Goal: Task Accomplishment & Management: Manage account settings

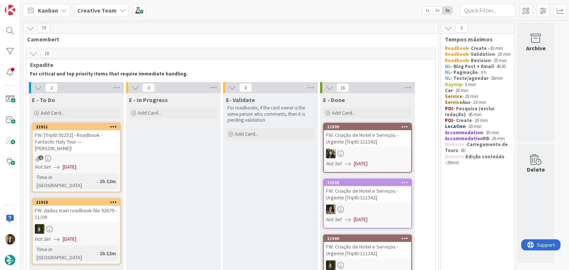
click at [107, 156] on div "2" at bounding box center [76, 159] width 87 height 6
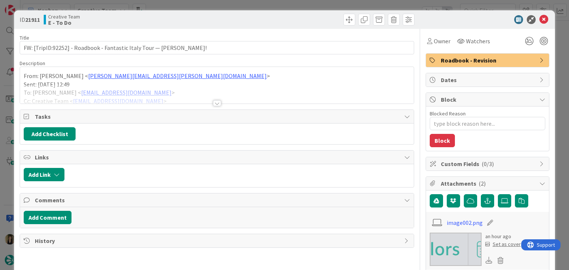
click at [218, 103] on div at bounding box center [217, 103] width 8 height 6
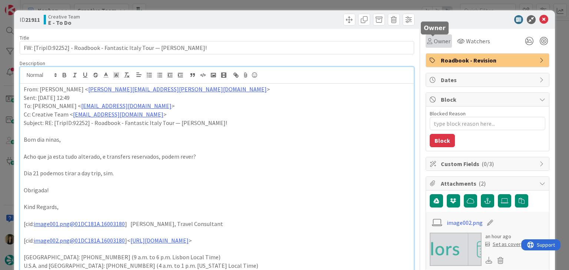
click at [434, 45] on span "Owner" at bounding box center [442, 41] width 17 height 9
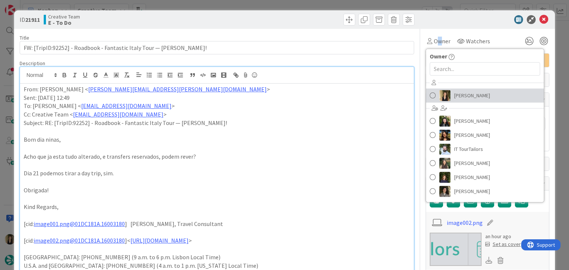
drag, startPoint x: 456, startPoint y: 93, endPoint x: 389, endPoint y: 61, distance: 75.1
click at [456, 93] on span "[PERSON_NAME]" at bounding box center [472, 95] width 36 height 11
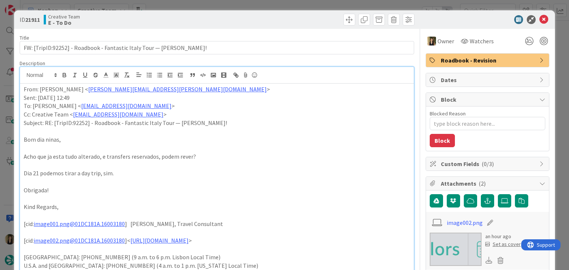
drag, startPoint x: 289, startPoint y: 18, endPoint x: 286, endPoint y: 6, distance: 12.5
click at [289, 17] on div at bounding box center [317, 20] width 196 height 12
click at [286, 3] on div "ID 21911 Creative Team E - To Do Title 70 / 128 FW: [TripID:92252] - Roadbook -…" at bounding box center [284, 135] width 569 height 270
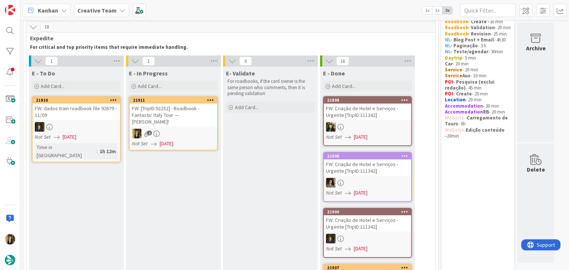
scroll to position [37, 0]
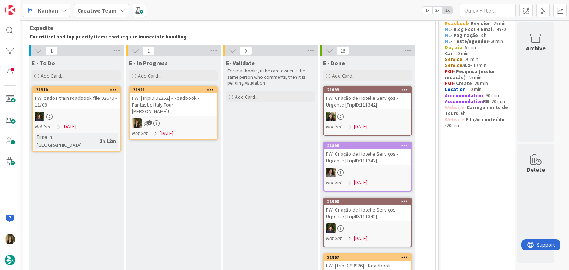
click at [198, 111] on link "21911 FW: [TripID:92252] - Roadbook - Fantastic Italy Tour — Ann J Sullivan! 2 …" at bounding box center [173, 113] width 89 height 54
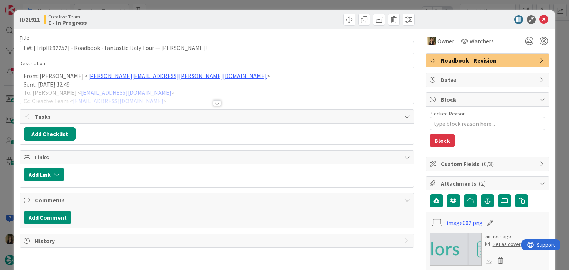
click at [213, 103] on div at bounding box center [217, 103] width 8 height 6
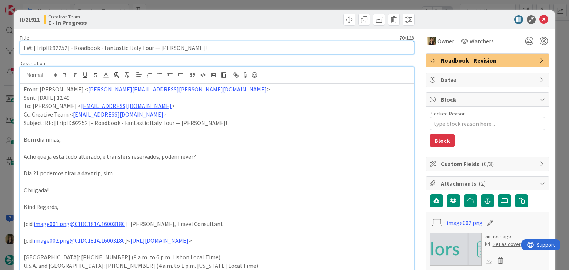
click at [58, 47] on input "FW: [TripID:92252] - Roadbook - Fantastic Italy Tour — [PERSON_NAME]!" at bounding box center [217, 47] width 394 height 13
drag, startPoint x: 58, startPoint y: 47, endPoint x: 63, endPoint y: 44, distance: 5.8
click at [58, 47] on input "FW: [TripID:92252] - Roadbook - Fantastic Italy Tour — [PERSON_NAME]!" at bounding box center [217, 47] width 394 height 13
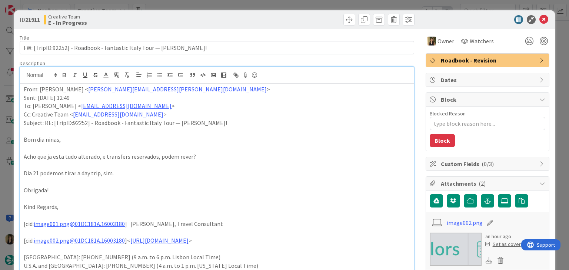
type textarea "x"
click at [180, 132] on p at bounding box center [217, 131] width 386 height 9
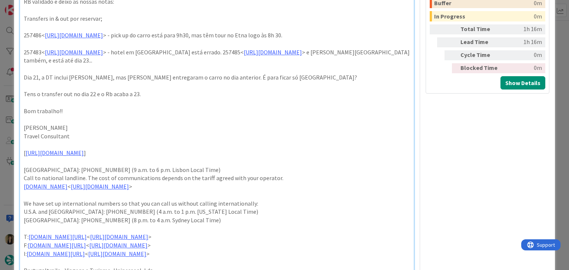
scroll to position [333, 0]
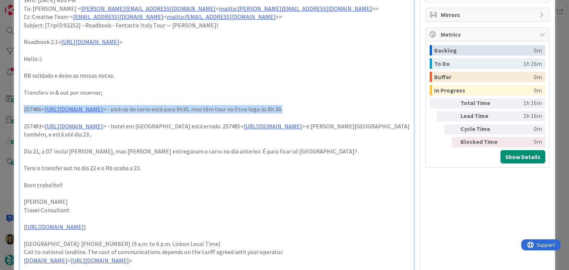
drag, startPoint x: 384, startPoint y: 109, endPoint x: 31, endPoint y: 99, distance: 353.3
click at [10, 106] on div "ID 21911 Creative Team E - In Progress Title 70 / 128 FW: [TripID:92252] - Road…" at bounding box center [284, 135] width 569 height 270
copy p "257486< https://appweb.tourtailors.com/sigav/#Voucher/view/265175 > - pick up d…"
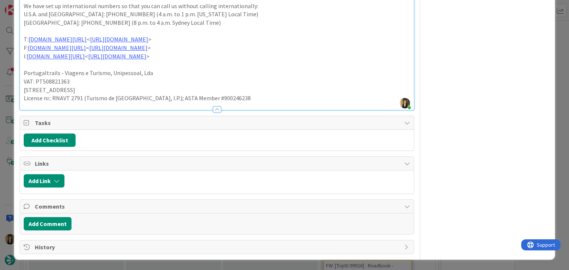
scroll to position [612, 0]
click at [56, 223] on button "Add Comment" at bounding box center [48, 223] width 48 height 13
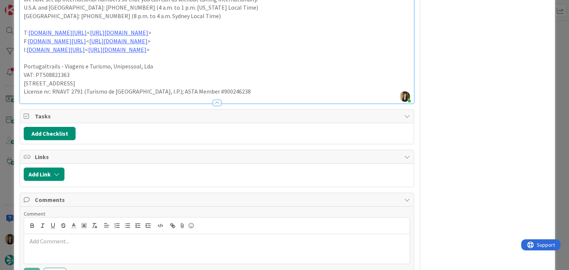
click at [69, 246] on p at bounding box center [216, 241] width 379 height 9
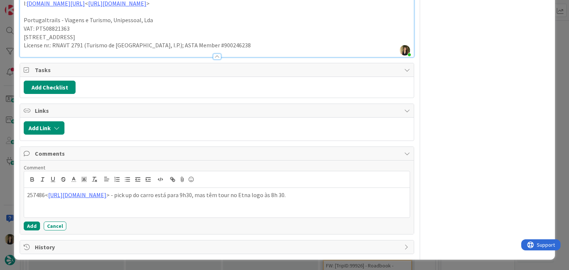
scroll to position [665, 0]
click at [33, 226] on button "Add" at bounding box center [32, 226] width 16 height 9
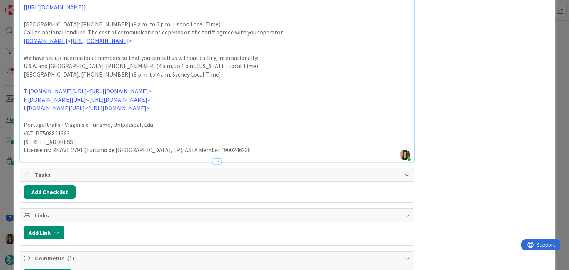
scroll to position [667, 0]
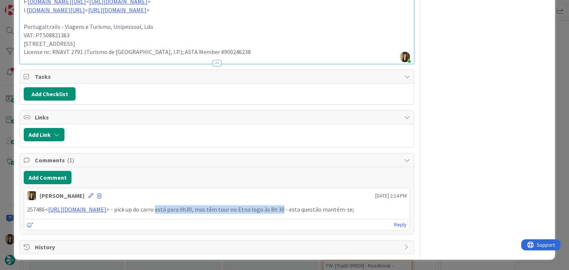
drag, startPoint x: 247, startPoint y: 202, endPoint x: 371, endPoint y: 202, distance: 123.8
click at [371, 206] on p "257486< https://appweb.tourtailors.com/sigav/#Voucher/view/265175 > - pick up d…" at bounding box center [216, 210] width 379 height 9
copy p "está para 9h30, mas têm tour no Etna logo às 8h 30"
drag, startPoint x: 473, startPoint y: 113, endPoint x: 454, endPoint y: 114, distance: 18.9
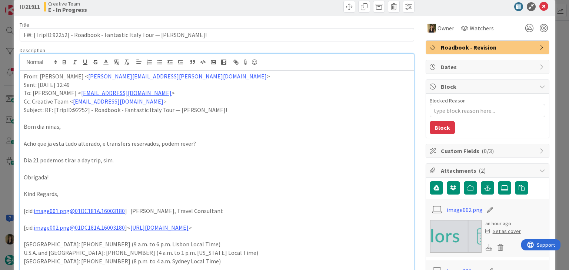
scroll to position [0, 0]
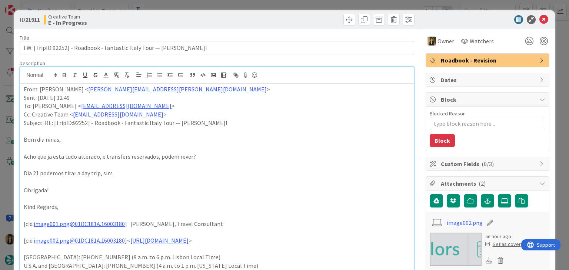
click at [289, 18] on div at bounding box center [317, 20] width 196 height 12
click at [282, 6] on div "ID 21911 Creative Team E - In Progress Title 70 / 128 FW: [TripID:92252] - Road…" at bounding box center [284, 135] width 569 height 270
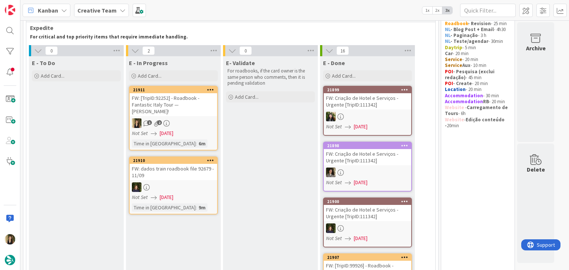
click at [207, 119] on div "1 2" at bounding box center [173, 124] width 87 height 10
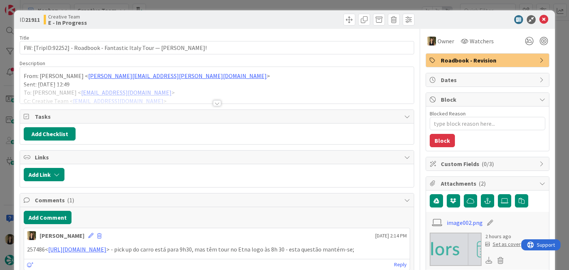
click at [277, 14] on div at bounding box center [317, 20] width 196 height 12
click at [276, 8] on div "ID 21911 Creative Team E - In Progress Title 70 / 128 FW: [TripID:92252] - Road…" at bounding box center [284, 135] width 569 height 270
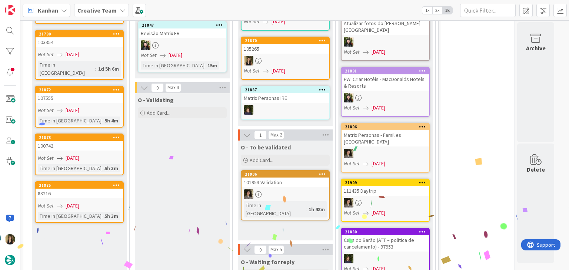
scroll to position [718, 0]
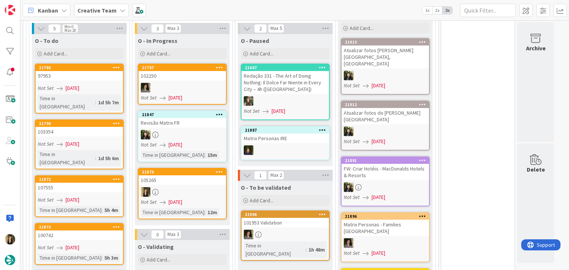
click at [190, 176] on div "105265" at bounding box center [182, 181] width 87 height 10
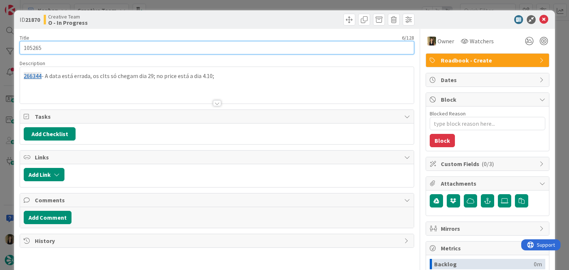
click at [31, 42] on input "105265" at bounding box center [217, 47] width 394 height 13
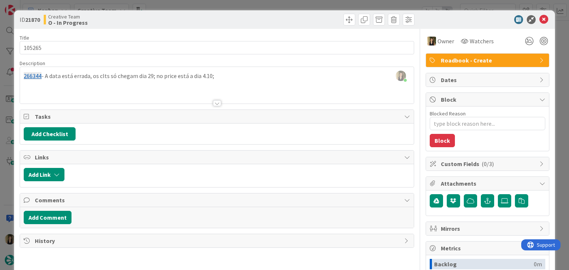
type textarea "x"
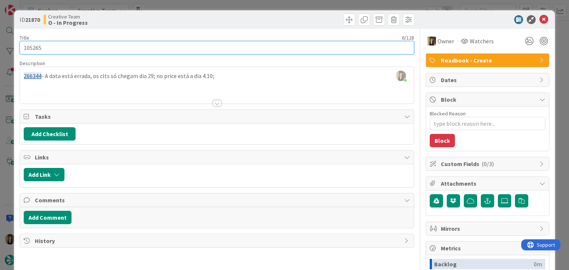
scroll to position [732, 0]
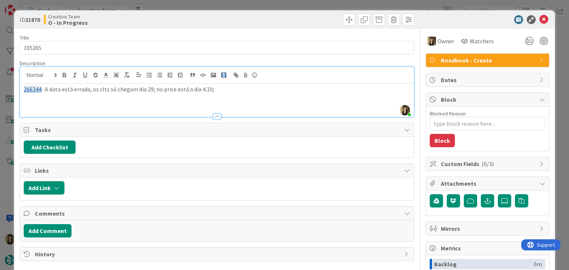
click at [218, 77] on div "Sofia Palma joined 8 m ago 266344 - A data está errada, os clts só chegam dia 2…" at bounding box center [216, 92] width 393 height 50
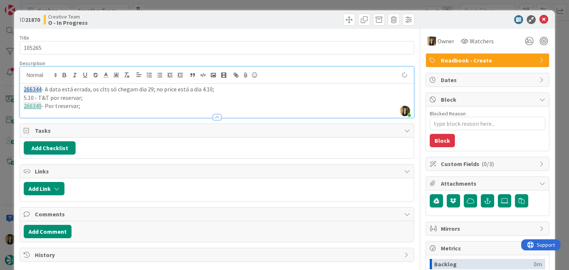
click at [57, 103] on p "266349 - Por treservar;" at bounding box center [217, 106] width 386 height 9
click at [99, 109] on p "266349 - Por reservar;" at bounding box center [217, 106] width 386 height 9
click at [202, 22] on div "Creative Team O - In Progress" at bounding box center [130, 20] width 172 height 12
click at [202, 3] on div "ID 21870 Creative Team O - In Progress Title 6 / 128 105265 Description Sofia P…" at bounding box center [284, 135] width 569 height 270
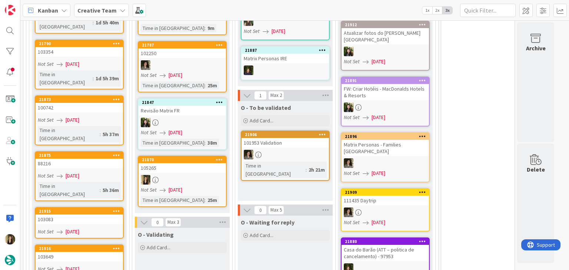
click at [204, 186] on div "Not Set 28/08/2025" at bounding box center [183, 190] width 85 height 8
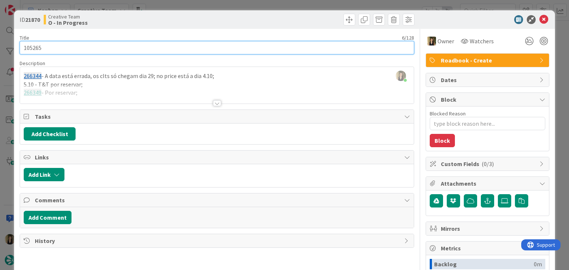
click at [32, 44] on input "105265" at bounding box center [217, 47] width 394 height 13
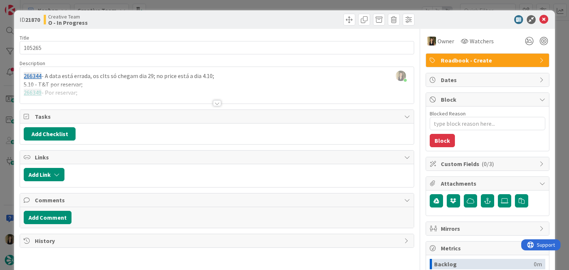
click at [196, 11] on div "ID 21870 Creative Team O - In Progress" at bounding box center [284, 19] width 541 height 19
click at [197, 5] on div "ID 21870 Creative Team O - In Progress Title 6 / 128 105265 Description Sofia P…" at bounding box center [284, 135] width 569 height 270
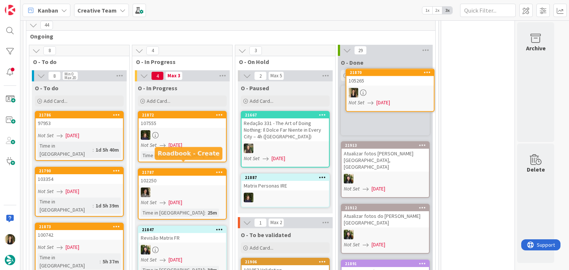
scroll to position [683, 0]
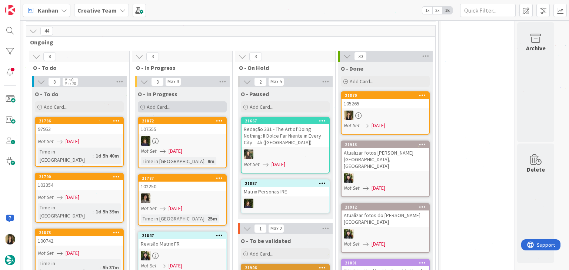
click at [182, 102] on div "Add Card..." at bounding box center [182, 107] width 89 height 11
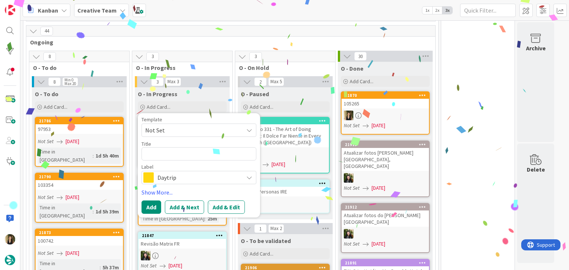
type textarea "x"
type textarea "105265"
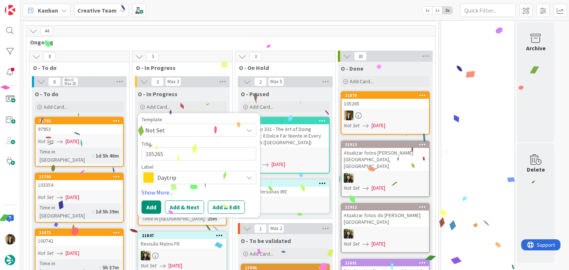
type textarea "x"
type textarea "105265"
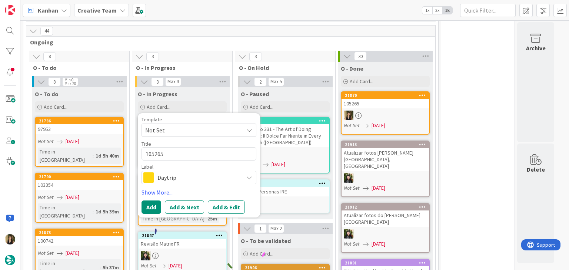
type textarea "x"
type textarea "105265 c"
type textarea "x"
type textarea "105265 co"
type textarea "x"
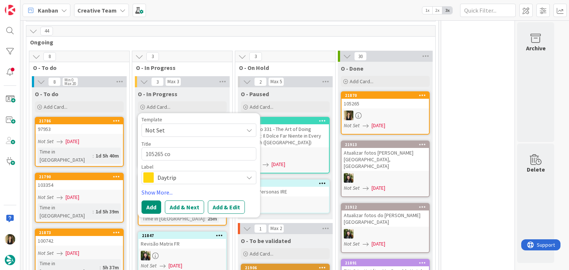
type textarea "105265 con"
type textarea "x"
type textarea "105265 cont"
type textarea "x"
type textarea "105265 conti"
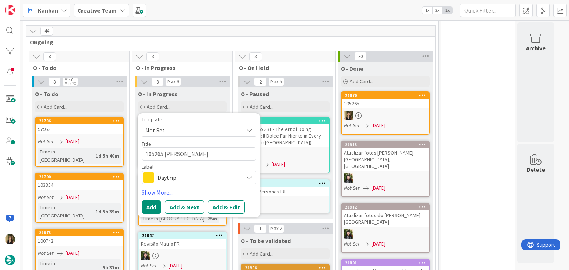
type textarea "x"
type textarea "105265 contin"
type textarea "x"
type textarea "105265 continu"
type textarea "x"
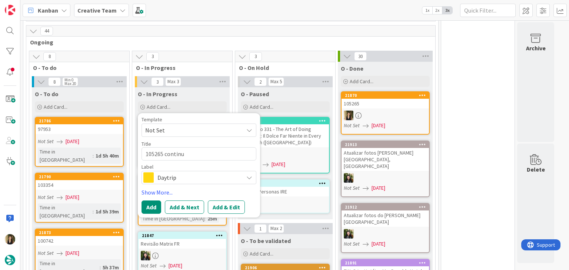
type textarea "105265 continua"
type textarea "x"
type textarea "105265 continuaç"
type textarea "x"
type textarea "105265 continuaçã"
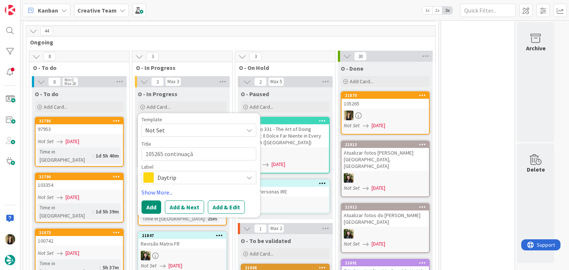
type textarea "x"
type textarea "105265 continuação"
click at [173, 173] on span "Daytrip" at bounding box center [198, 178] width 82 height 10
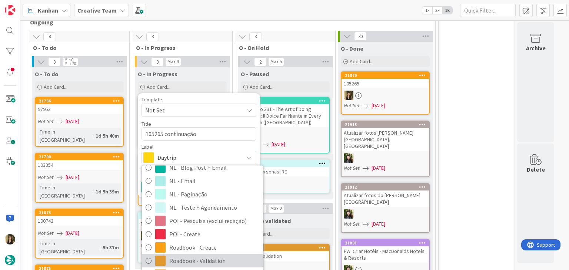
scroll to position [757, 0]
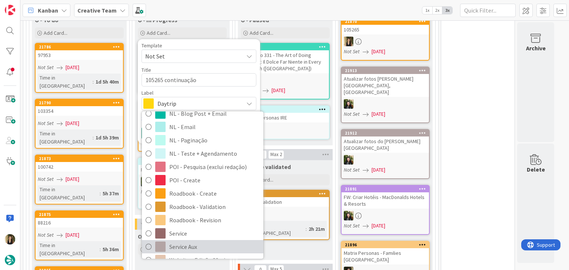
click at [190, 242] on span "Service Aux" at bounding box center [214, 247] width 90 height 11
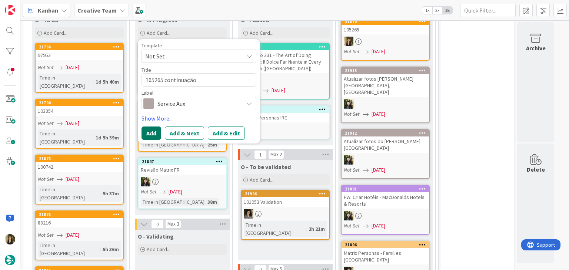
click at [144, 127] on button "Add" at bounding box center [152, 133] width 20 height 13
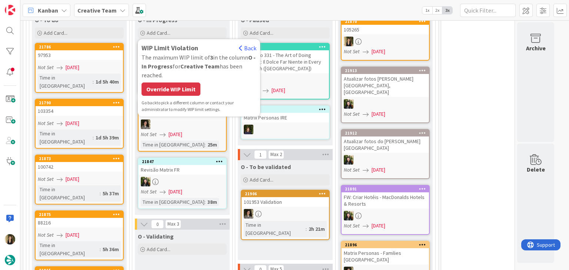
click at [190, 83] on div "Override WIP Limit" at bounding box center [171, 89] width 59 height 13
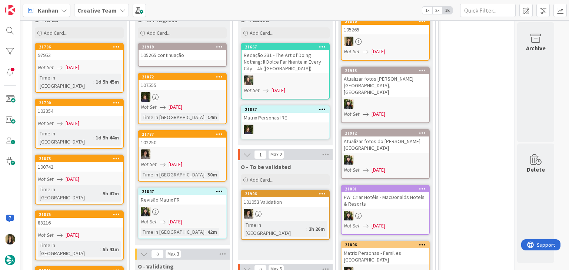
click at [184, 51] on link "21919 105265 continuação" at bounding box center [182, 55] width 89 height 24
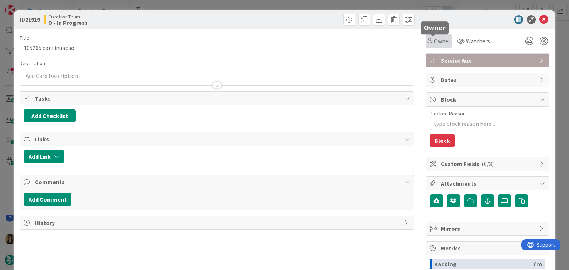
click at [439, 38] on span "Owner" at bounding box center [442, 41] width 17 height 9
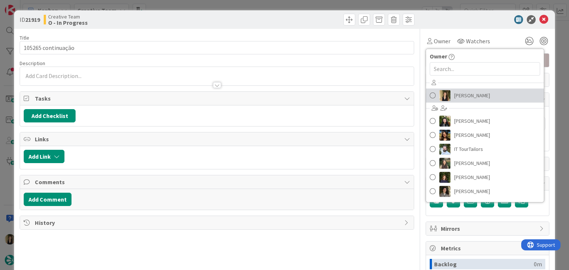
click at [455, 93] on span "[PERSON_NAME]" at bounding box center [472, 95] width 36 height 11
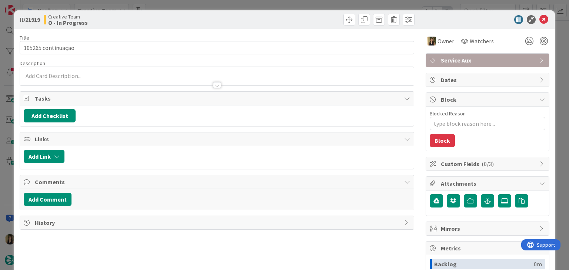
click at [160, 6] on div "ID 21919 Creative Team O - In Progress Title 18 / 128 105265 continuação Descri…" at bounding box center [284, 135] width 569 height 270
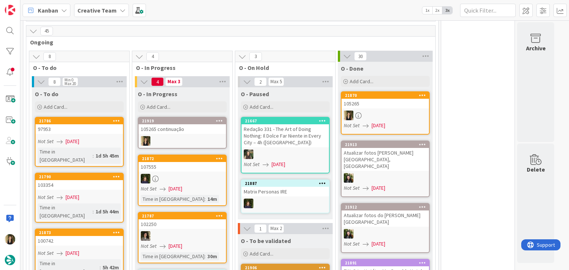
click at [384, 111] on div at bounding box center [385, 116] width 87 height 10
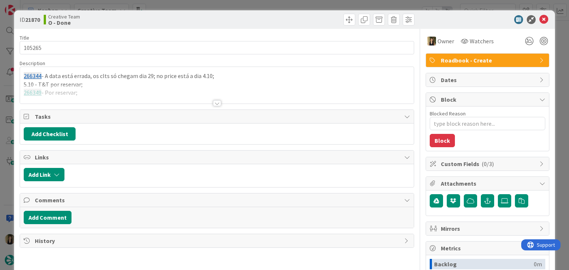
click at [160, 92] on div at bounding box center [216, 94] width 393 height 19
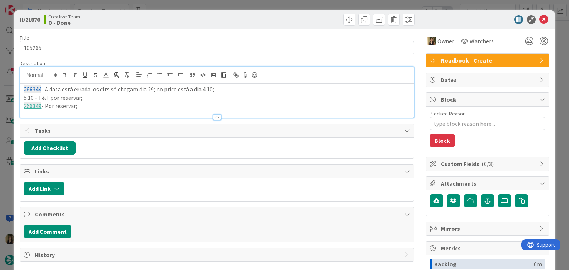
drag, startPoint x: 87, startPoint y: 106, endPoint x: 4, endPoint y: 89, distance: 85.0
click at [4, 89] on div "ID 21870 Creative Team O - Done Title 6 / 128 105265 Description 266344 - A dat…" at bounding box center [284, 135] width 569 height 270
copy div "266344 - A data está errada, os clts só chegam dia 29; no price está a dia 4.10…"
drag, startPoint x: 190, startPoint y: 23, endPoint x: 188, endPoint y: 9, distance: 13.5
click at [190, 21] on div "Creative Team O - Done" at bounding box center [130, 20] width 172 height 12
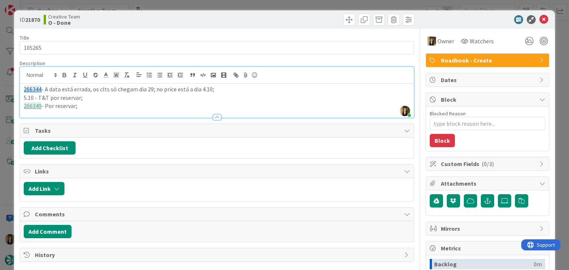
click at [188, 8] on div "ID 21870 Creative Team O - Done Title 6 / 128 105265 Description Sofia Palma ju…" at bounding box center [284, 135] width 569 height 270
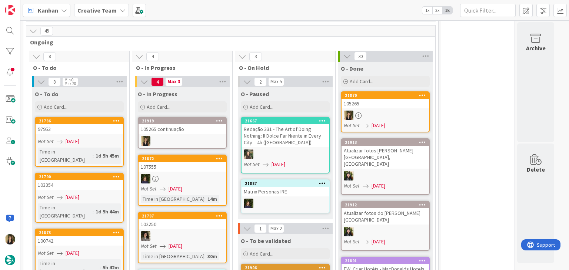
click at [186, 126] on link "21919 105265 continuação" at bounding box center [182, 133] width 89 height 32
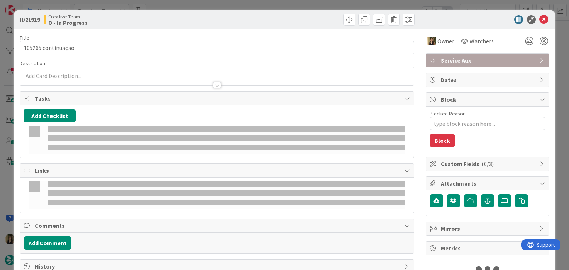
click at [61, 81] on div at bounding box center [216, 82] width 393 height 8
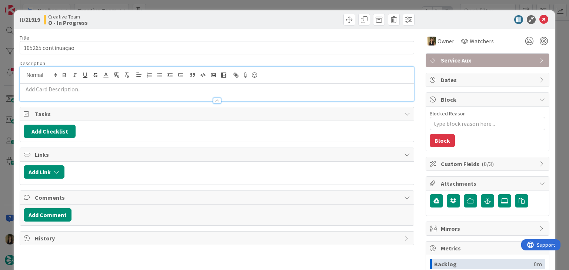
click at [62, 87] on p at bounding box center [217, 89] width 386 height 9
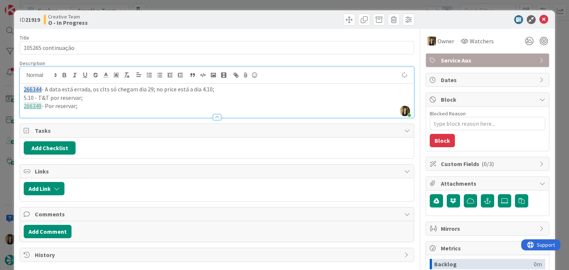
type textarea "x"
click at [91, 106] on p "266349 - Por reservar;" at bounding box center [217, 106] width 386 height 9
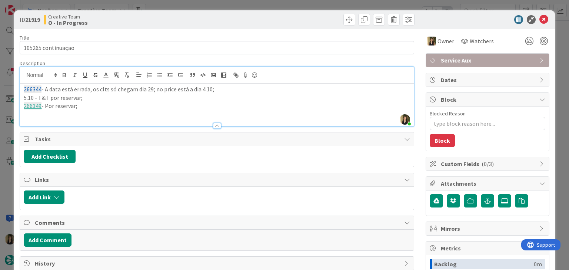
paste div
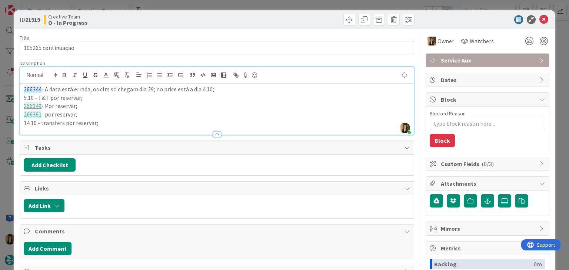
click at [171, 21] on div "Creative Team O - In Progress" at bounding box center [130, 20] width 172 height 12
click at [188, 17] on div "Creative Team O - In Progress" at bounding box center [130, 20] width 172 height 12
click at [200, 5] on div "ID 21919 Creative Team O - In Progress Title 18 / 128 105265 continuação Descri…" at bounding box center [284, 135] width 569 height 270
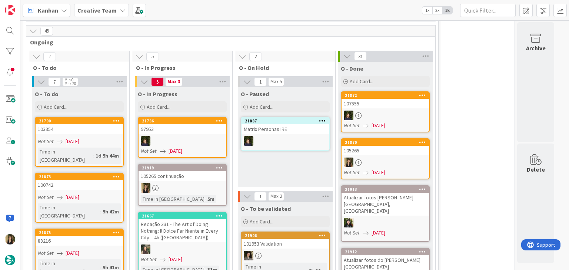
click at [216, 183] on div at bounding box center [182, 188] width 87 height 10
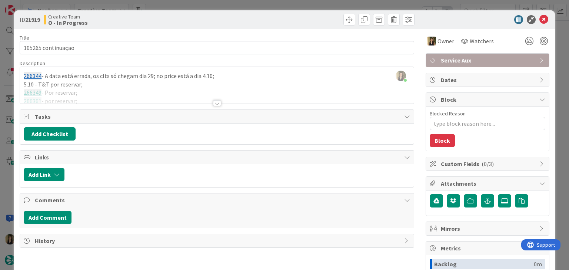
click at [102, 93] on div at bounding box center [216, 94] width 393 height 19
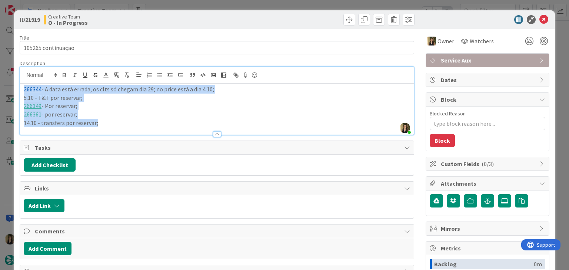
drag, startPoint x: 102, startPoint y: 124, endPoint x: 18, endPoint y: 92, distance: 90.6
click at [18, 92] on div "ID 21919 Creative Team O - In Progress Title 18 / 128 105265 continuação Descri…" at bounding box center [284, 198] width 541 height 377
copy div "266344 - A data está errada, os clts só chegam dia 29; no price está a dia 4.10…"
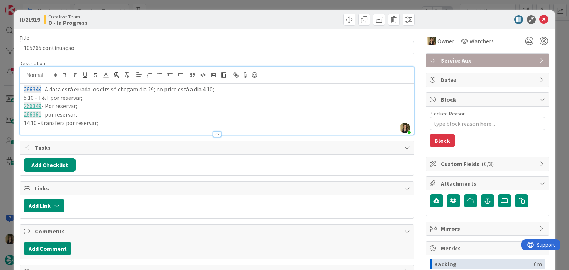
drag, startPoint x: 185, startPoint y: 16, endPoint x: 182, endPoint y: 3, distance: 13.1
click at [185, 16] on div "Creative Team O - In Progress" at bounding box center [130, 20] width 172 height 12
click at [182, 3] on div "ID 21919 Creative Team O - In Progress Title 18 / 128 105265 continuação Descri…" at bounding box center [284, 135] width 569 height 270
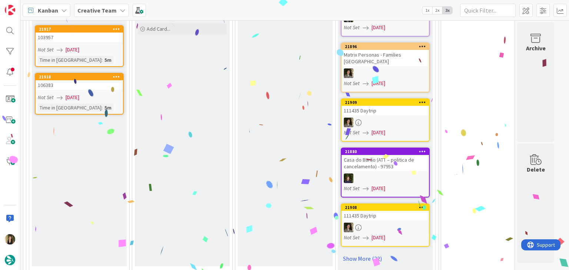
scroll to position [890, 0]
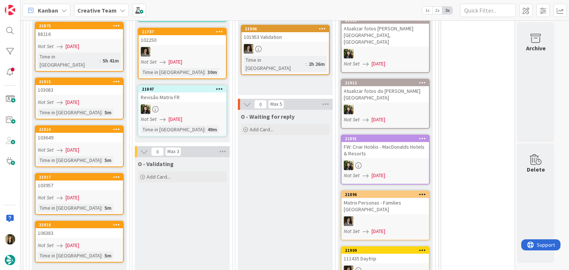
click at [104, 229] on div "106383" at bounding box center [79, 234] width 87 height 10
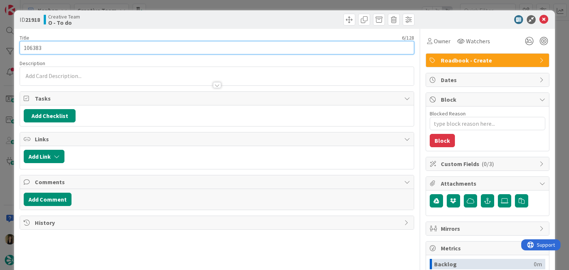
click at [37, 47] on input "106383" at bounding box center [217, 47] width 394 height 13
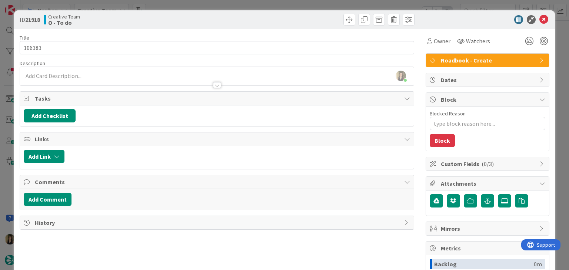
click at [150, 19] on div "Creative Team O - To do" at bounding box center [130, 20] width 172 height 12
click at [170, 4] on div "ID 21918 Creative Team O - To do Title 6 / 128 106383 Description Sofia Palma j…" at bounding box center [284, 135] width 569 height 270
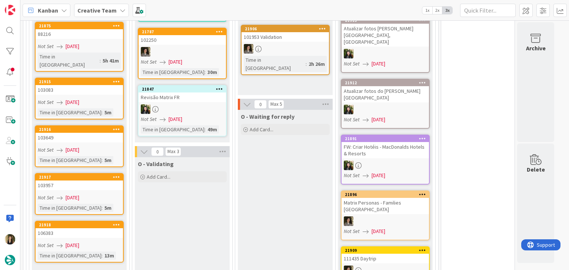
click at [94, 194] on div "Not Set 28/08/2025" at bounding box center [80, 198] width 85 height 8
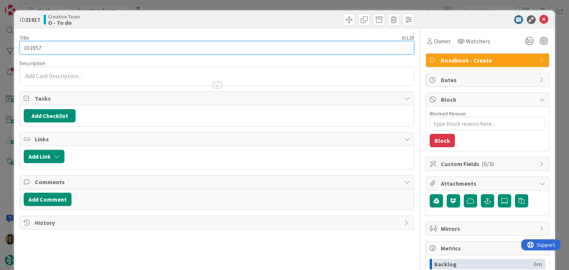
click at [23, 50] on input "103957" at bounding box center [217, 47] width 394 height 13
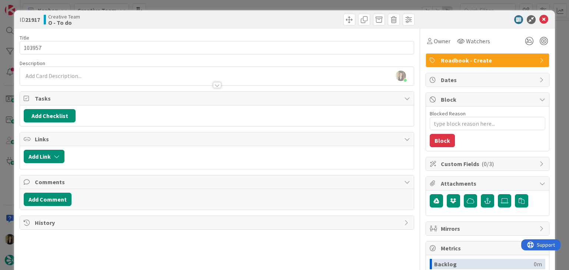
click at [141, 27] on div "ID 21917 Creative Team O - To do" at bounding box center [284, 19] width 541 height 19
click at [178, 6] on div "ID 21917 Creative Team O - To do Title 6 / 128 103957 Description Sofia Palma j…" at bounding box center [284, 135] width 569 height 270
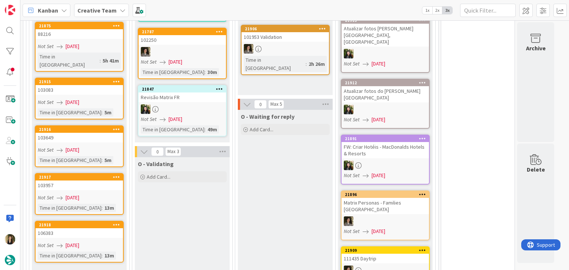
click at [101, 146] on div "Not Set 28/08/2025" at bounding box center [80, 150] width 85 height 8
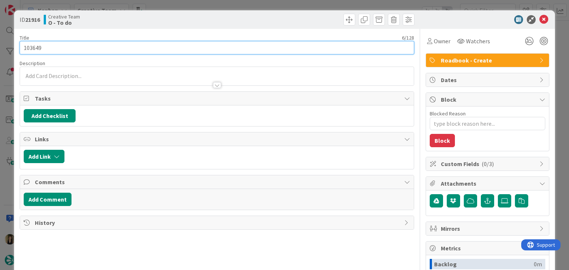
click at [36, 43] on input "103649" at bounding box center [217, 47] width 394 height 13
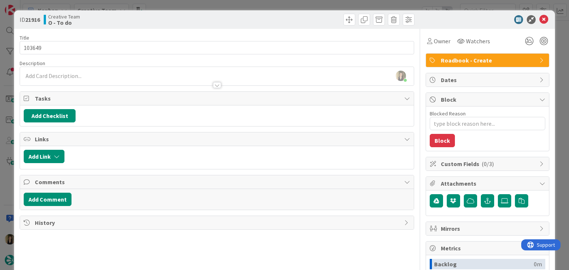
click at [176, 20] on div "Creative Team O - To do" at bounding box center [130, 20] width 172 height 12
click at [179, 8] on div "ID 21916 Creative Team O - To do Title 6 / 128 103649 Description Sofia Palma j…" at bounding box center [284, 135] width 569 height 270
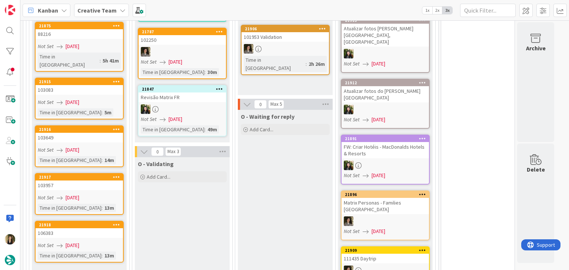
click at [106, 99] on div "Not Set 28/08/2025" at bounding box center [80, 103] width 85 height 8
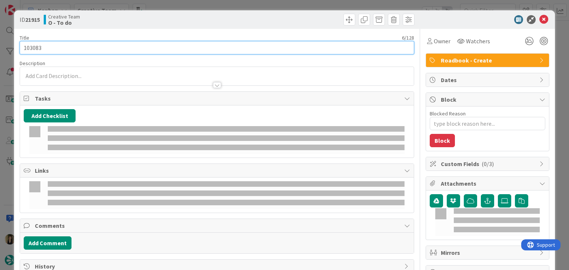
click at [33, 45] on input "103083" at bounding box center [217, 47] width 394 height 13
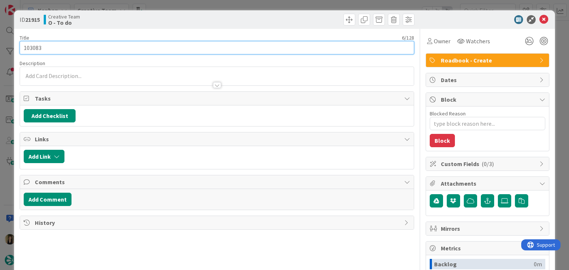
click at [33, 45] on input "103083" at bounding box center [217, 47] width 394 height 13
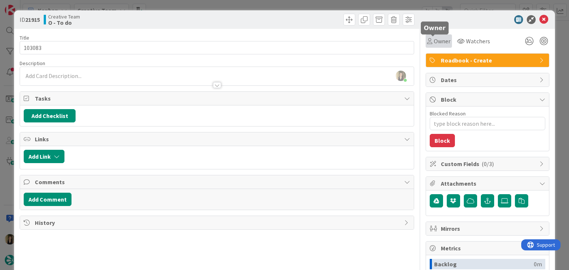
click at [436, 42] on span "Owner" at bounding box center [442, 41] width 17 height 9
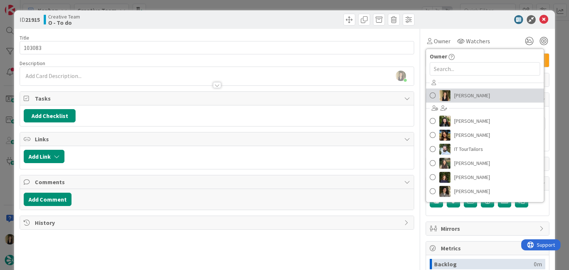
click at [464, 93] on span "[PERSON_NAME]" at bounding box center [472, 95] width 36 height 11
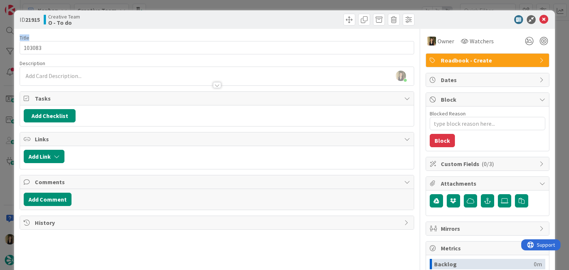
drag, startPoint x: 291, startPoint y: 29, endPoint x: 289, endPoint y: 22, distance: 7.5
click at [290, 27] on div "ID 21915 Creative Team O - To do Title 6 / 128 103083 Description Sofia Palma j…" at bounding box center [284, 198] width 541 height 377
click at [287, 3] on div "ID 21915 Creative Team O - To do Title 6 / 128 103083 Description Sofia Palma j…" at bounding box center [284, 135] width 569 height 270
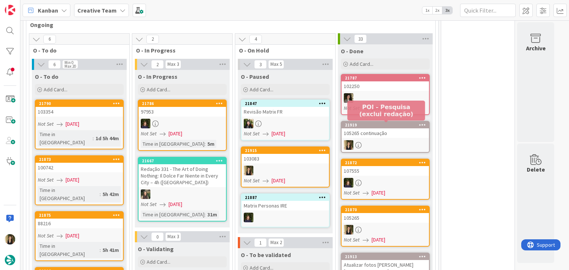
scroll to position [716, 0]
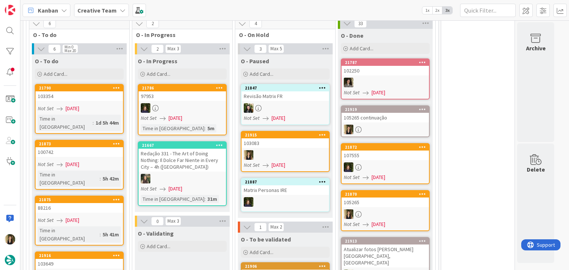
click at [397, 198] on div "105265" at bounding box center [385, 203] width 87 height 10
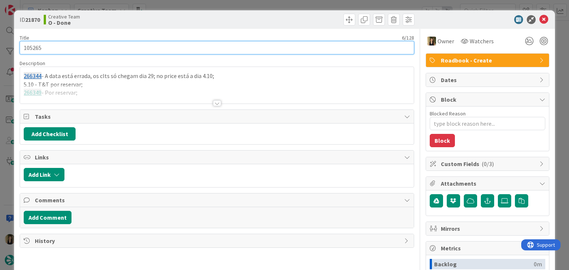
click at [37, 44] on input "105265" at bounding box center [217, 47] width 394 height 13
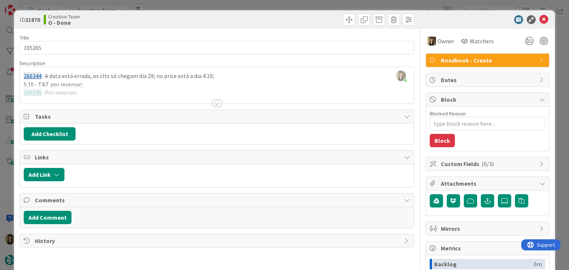
click at [160, 20] on div "Creative Team O - Done" at bounding box center [130, 20] width 172 height 12
click at [215, 105] on div at bounding box center [217, 103] width 8 height 6
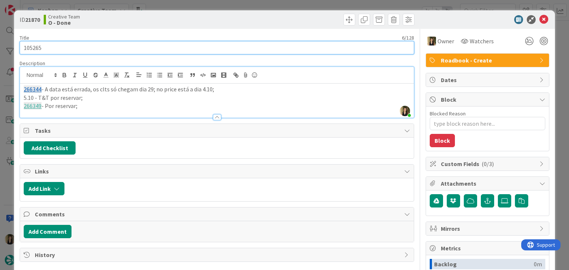
click at [33, 49] on input "105265" at bounding box center [217, 47] width 394 height 13
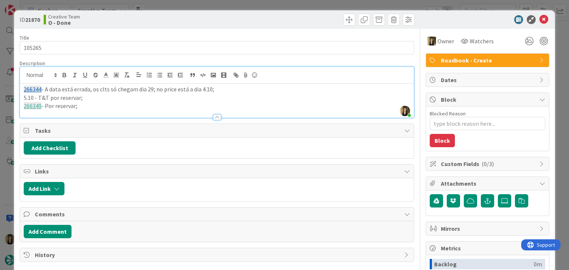
click at [166, 20] on div "Creative Team O - Done" at bounding box center [130, 20] width 172 height 12
drag, startPoint x: 188, startPoint y: 18, endPoint x: 190, endPoint y: 6, distance: 11.6
click at [188, 17] on div "Creative Team O - Done" at bounding box center [130, 20] width 172 height 12
click at [191, 5] on div "ID 21870 Creative Team O - Done Title 6 / 128 105265 Description Sofia Palma jo…" at bounding box center [284, 135] width 569 height 270
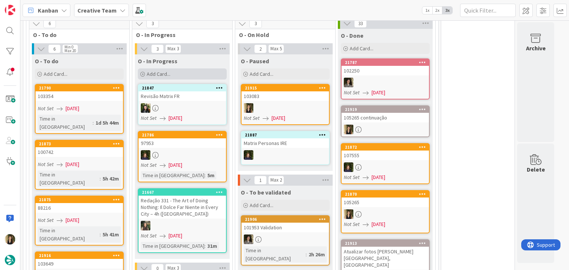
click at [189, 69] on div "Add Card..." at bounding box center [182, 74] width 89 height 11
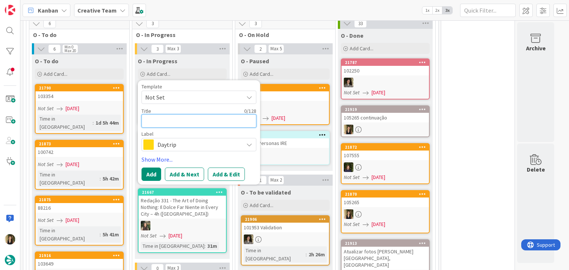
paste textarea "105265"
type textarea "x"
type textarea "105265"
type textarea "x"
type textarea "105265"
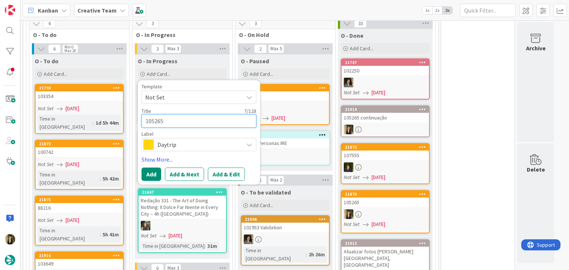
type textarea "x"
type textarea "105265 -"
type textarea "x"
type textarea "105265 -"
type textarea "x"
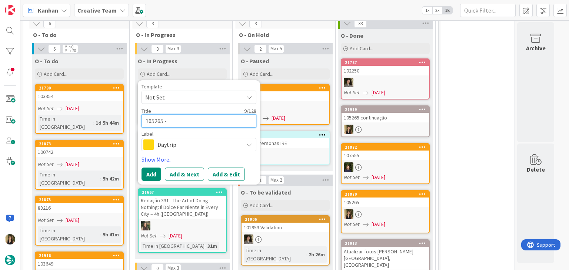
type textarea "105265 - a"
type textarea "x"
type textarea "105265 - as"
type textarea "x"
type textarea "105265 - ass"
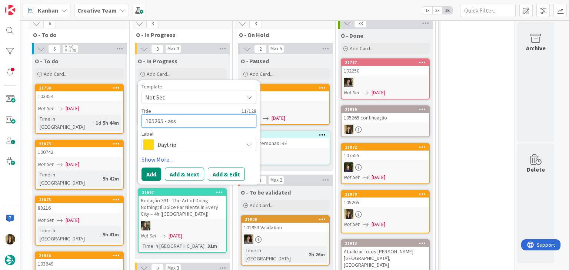
type textarea "x"
type textarea "105265 - asso"
type textarea "x"
type textarea "105265 - assoc"
type textarea "x"
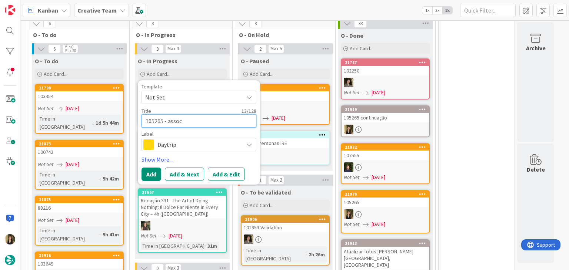
type textarea "105265 - associ"
type textarea "x"
type textarea "105265 - associa"
type textarea "x"
type textarea "105265 - associar"
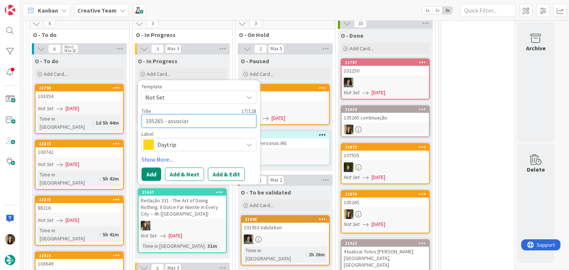
type textarea "x"
type textarea "105265 - associar"
type textarea "x"
type textarea "105265 - associar s"
type textarea "x"
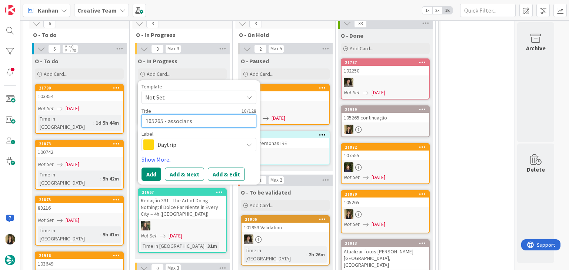
type textarea "105265 - associar su"
type textarea "x"
type textarea "105265 - associar sup"
type textarea "x"
type textarea "105265 - associar supp"
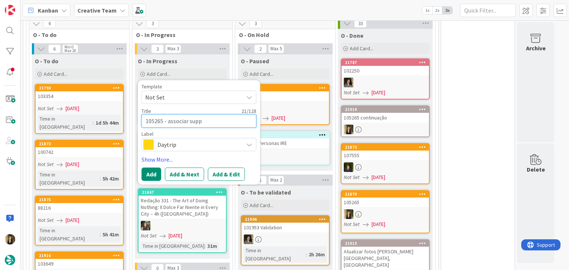
type textarea "x"
type textarea "105265 - associar suppl"
type textarea "x"
type textarea "105265 - associar suppli"
type textarea "x"
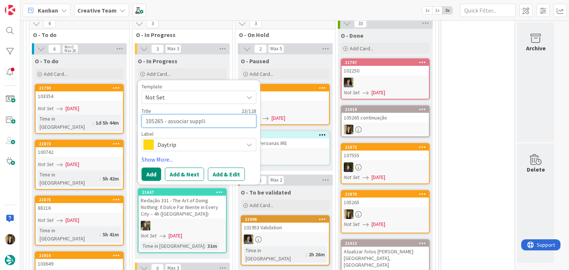
type textarea "105265 - associar supplie"
type textarea "x"
type textarea "105265 - associar supplier"
type textarea "x"
type textarea "105265 - associar supplier"
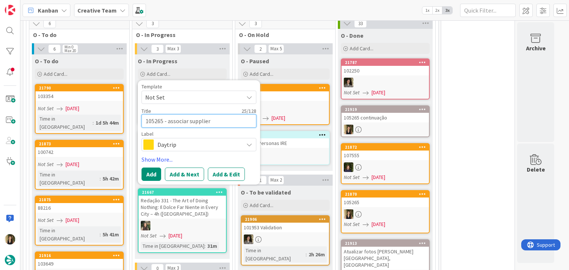
type textarea "x"
type textarea "105265 - associar supplier e"
type textarea "x"
type textarea "105265 - associar supplier e"
type textarea "x"
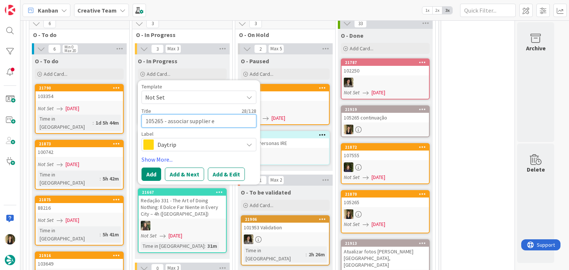
type textarea "105265 - associar supplier e c"
type textarea "x"
type textarea "105265 - associar supplier e cr"
type textarea "x"
type textarea "105265 - associar supplier e cri"
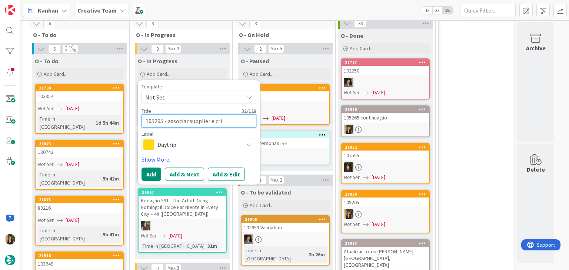
type textarea "x"
type textarea "105265 - associar supplier e cria"
type textarea "x"
type textarea "105265 - associar supplier e criar"
type textarea "x"
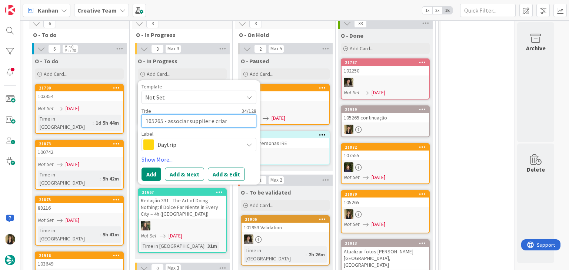
type textarea "105265 - associar supplier e criar"
type textarea "x"
type textarea "105265 - associar supplier e criar g"
type textarea "x"
type textarea "105265 - associar supplier e criar go"
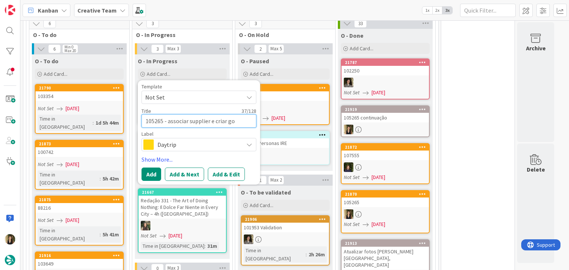
type textarea "x"
type textarea "105265 - associar supplier e criar g"
type textarea "x"
type textarea "105265 - associar supplier e criar gp"
type textarea "x"
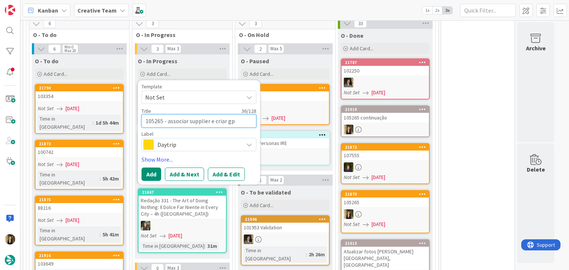
type textarea "105265 - associar supplier e criar gps"
type textarea "x"
type textarea "105265 - associar supplier e criar gps"
type textarea "x"
type textarea "105265 - associar supplier e criar gps p"
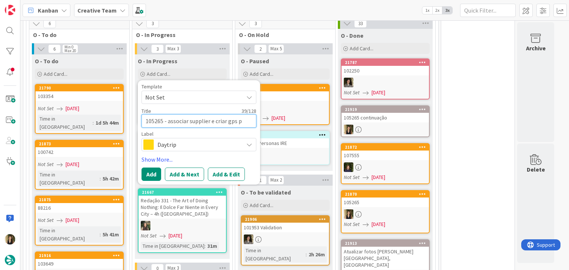
type textarea "x"
type textarea "105265 - associar supplier e criar gps po"
type textarea "x"
type textarea "105265 - associar supplier e criar gps poi"
type textarea "x"
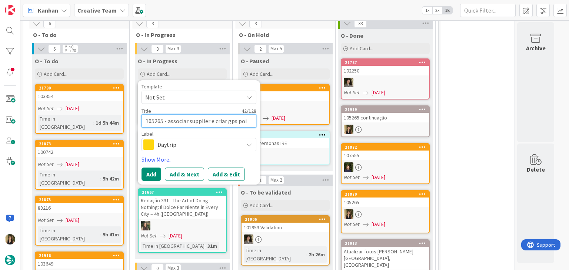
type textarea "105265 - associar supplier e criar gps poin"
type textarea "x"
type textarea "105265 - associar supplier e criar gps point"
click at [197, 140] on span "Daytrip" at bounding box center [198, 145] width 82 height 10
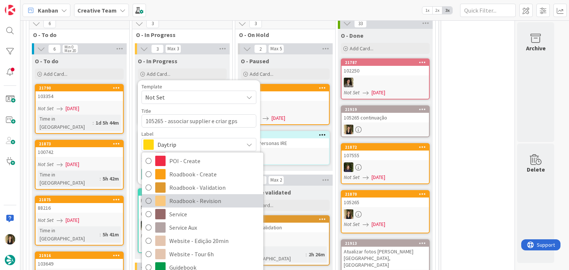
scroll to position [138, 0]
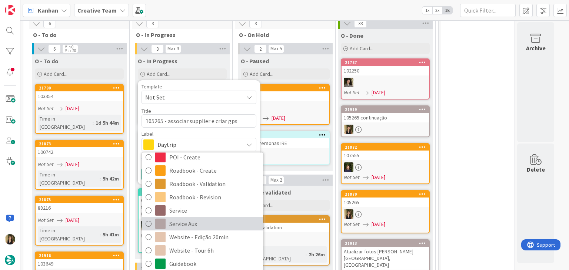
click at [204, 219] on span "Service Aux" at bounding box center [214, 224] width 90 height 11
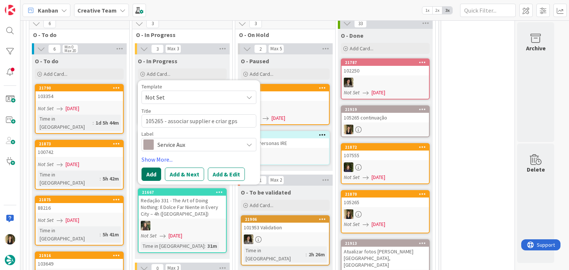
drag, startPoint x: 151, startPoint y: 165, endPoint x: 153, endPoint y: 160, distance: 5.2
click at [151, 168] on button "Add" at bounding box center [152, 174] width 20 height 13
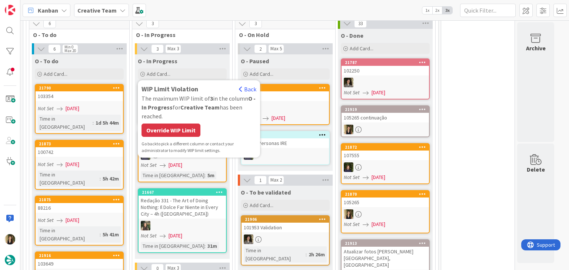
click at [181, 124] on div "Override WIP Limit" at bounding box center [171, 130] width 59 height 13
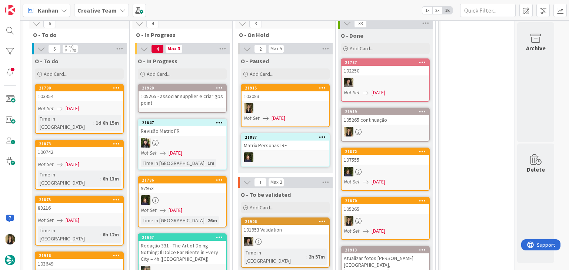
click at [188, 93] on div "105265 - associar supplier e criar gps point" at bounding box center [182, 100] width 87 height 16
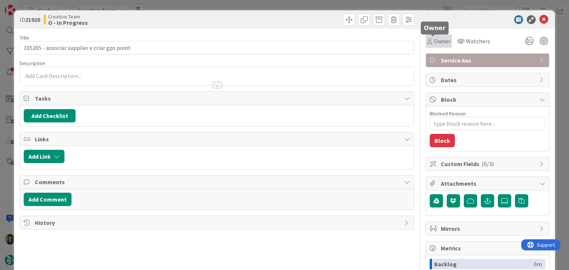
click at [434, 40] on span "Owner" at bounding box center [442, 41] width 17 height 9
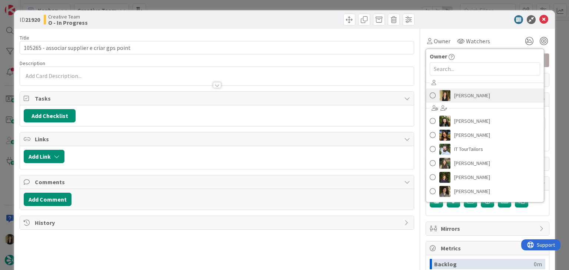
click at [454, 96] on span "[PERSON_NAME]" at bounding box center [472, 95] width 36 height 11
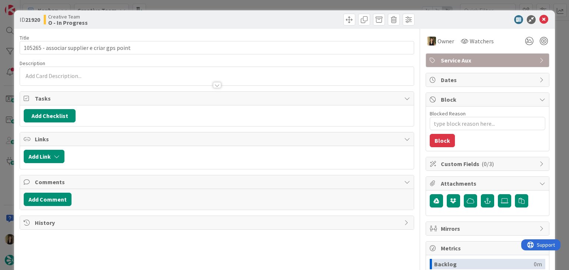
type textarea "x"
click at [66, 75] on div "Sofia Palma just joined" at bounding box center [216, 76] width 393 height 19
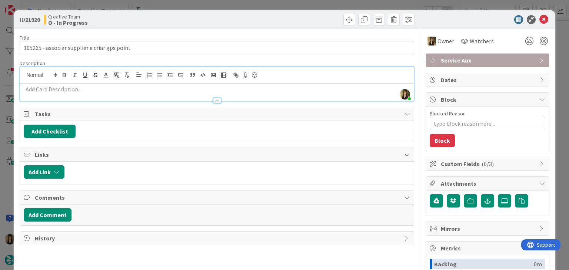
click at [68, 92] on p at bounding box center [217, 89] width 386 height 9
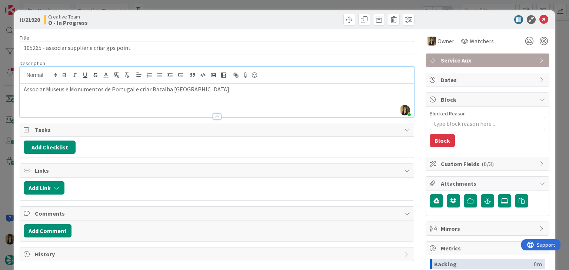
drag, startPoint x: 208, startPoint y: 17, endPoint x: 209, endPoint y: 9, distance: 8.2
click at [207, 16] on div "Creative Team O - In Progress" at bounding box center [130, 20] width 172 height 12
click at [209, 8] on div "ID 21920 Creative Team O - In Progress Title 44 / 128 105265 - associar supplie…" at bounding box center [284, 135] width 569 height 270
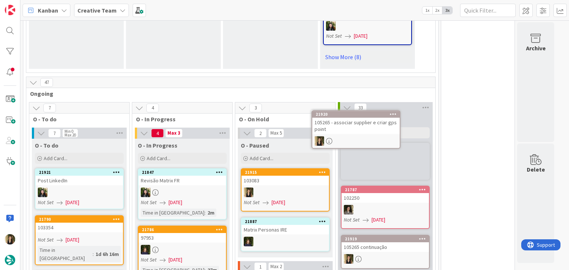
scroll to position [629, 0]
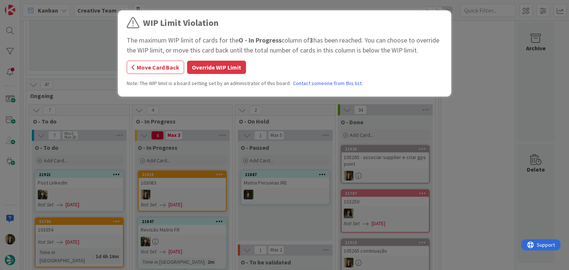
click at [232, 69] on button "Override WIP Limit" at bounding box center [216, 67] width 59 height 13
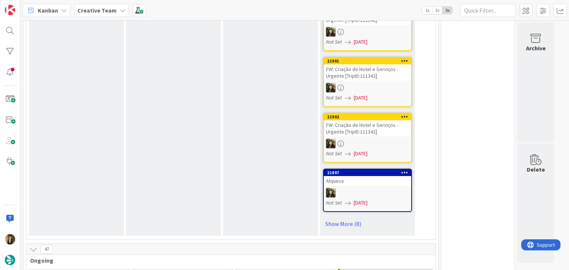
scroll to position [482, 0]
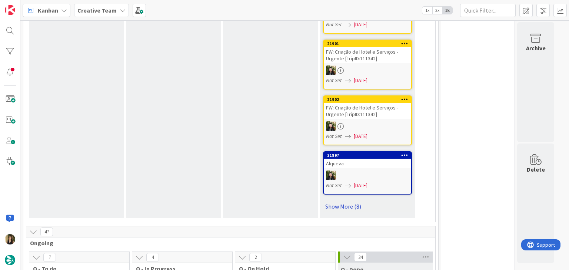
click at [352, 201] on link "Show More (8)" at bounding box center [367, 207] width 89 height 12
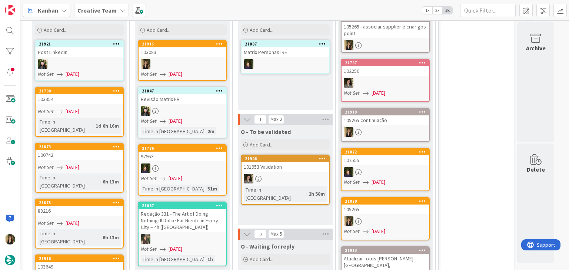
scroll to position [1186, 0]
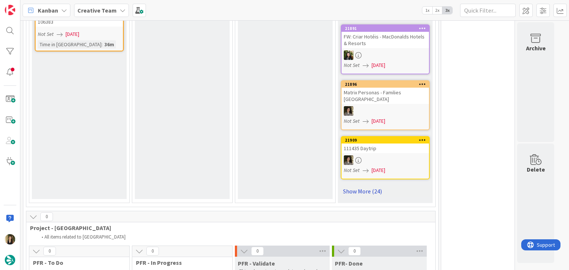
click at [376, 186] on link "Show More (24)" at bounding box center [385, 192] width 89 height 12
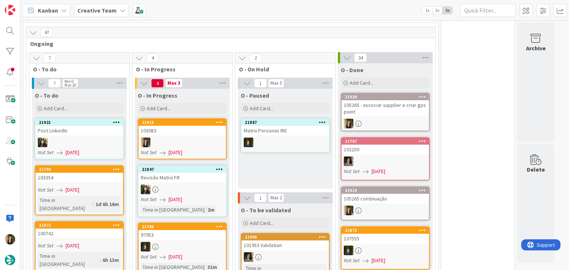
scroll to position [1147, 0]
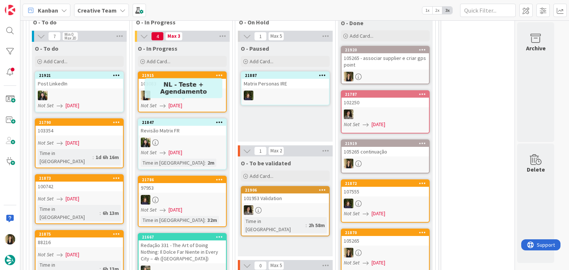
click at [208, 91] on div at bounding box center [182, 96] width 87 height 10
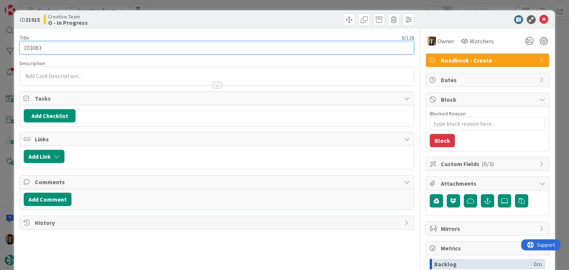
click at [29, 46] on input "103083" at bounding box center [217, 47] width 394 height 13
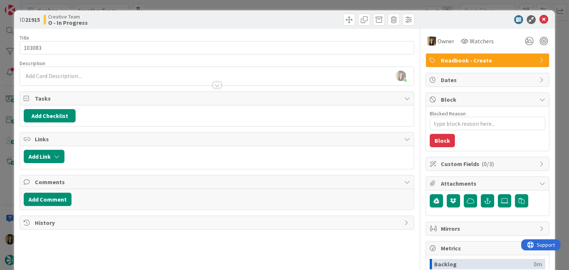
click at [99, 76] on div "Sofia Palma joined 2 m ago" at bounding box center [216, 76] width 393 height 19
type textarea "x"
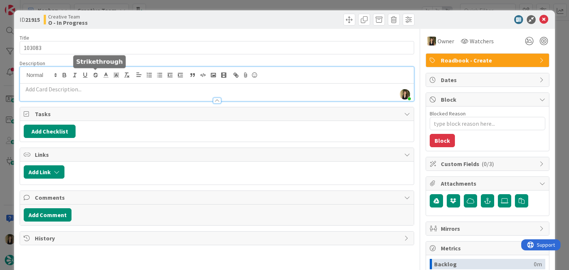
click at [99, 88] on p at bounding box center [217, 89] width 386 height 9
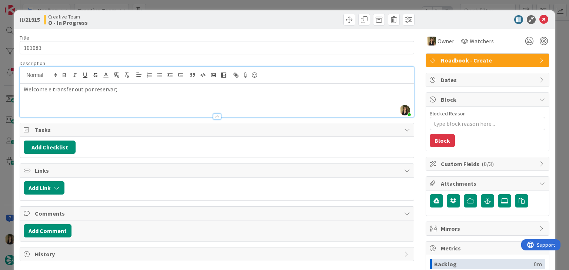
drag, startPoint x: 153, startPoint y: 24, endPoint x: 149, endPoint y: 0, distance: 24.1
click at [152, 24] on div "Creative Team O - In Progress" at bounding box center [130, 20] width 172 height 12
click at [131, 89] on p "Welcome e transfer out por reservar;" at bounding box center [217, 89] width 386 height 9
click at [118, 100] on p "261939 - Montserrat por reservar;" at bounding box center [217, 98] width 386 height 9
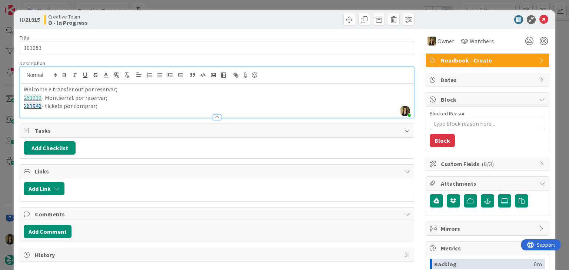
drag, startPoint x: 106, startPoint y: 107, endPoint x: 15, endPoint y: 90, distance: 92.6
click at [15, 91] on div "ID 21915 Creative Team O - In Progress Title 6 / 128 103083 Description Sofia P…" at bounding box center [284, 198] width 541 height 377
copy div "Welcome e transfer out por reservar; 261939 - Montserrat por reservar; 261946 -…"
drag, startPoint x: 200, startPoint y: 18, endPoint x: 202, endPoint y: 9, distance: 9.4
click at [200, 17] on div "Creative Team O - In Progress" at bounding box center [130, 20] width 172 height 12
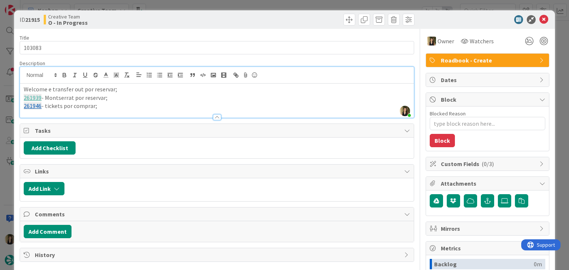
click at [203, 7] on div "ID 21915 Creative Team O - In Progress Title 6 / 128 103083 Description Sofia P…" at bounding box center [284, 135] width 569 height 270
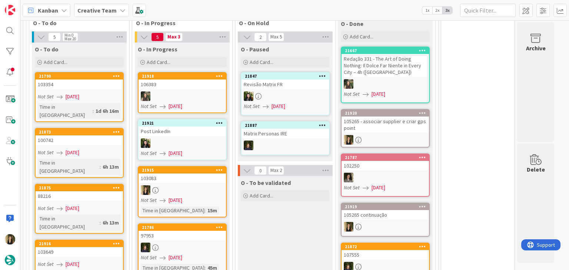
click at [196, 197] on div "Not Set 28/08/2025" at bounding box center [183, 201] width 85 height 8
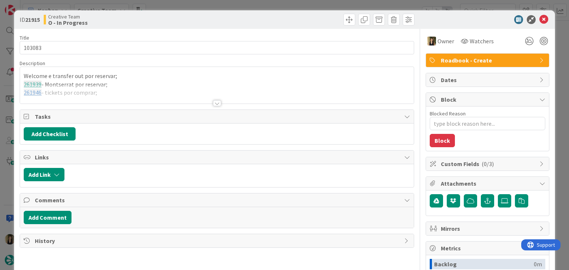
drag, startPoint x: 299, startPoint y: 17, endPoint x: 297, endPoint y: 11, distance: 6.0
click at [298, 17] on div at bounding box center [317, 20] width 196 height 12
click at [296, 6] on div "ID 21915 Creative Team O - In Progress Title 6 / 128 103083 Description Welcome…" at bounding box center [284, 135] width 569 height 270
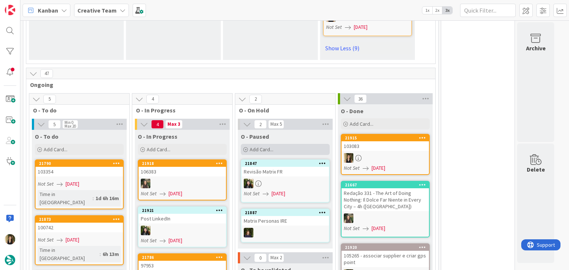
scroll to position [1217, 0]
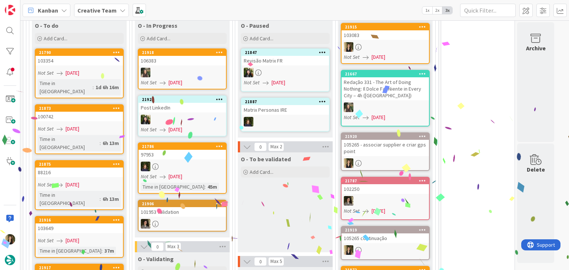
click at [104, 237] on div "Not Set 28/08/2025" at bounding box center [80, 241] width 85 height 8
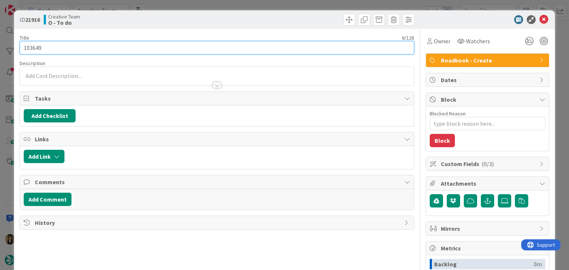
click at [34, 47] on input "103649" at bounding box center [217, 47] width 394 height 13
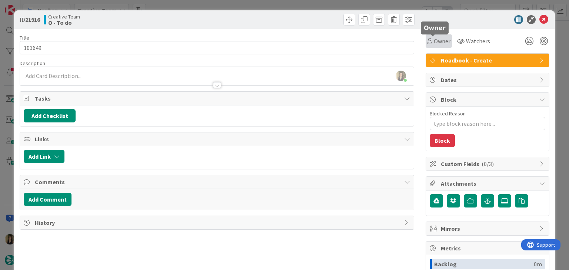
drag, startPoint x: 434, startPoint y: 43, endPoint x: 436, endPoint y: 47, distance: 4.3
click at [434, 43] on span "Owner" at bounding box center [442, 41] width 17 height 9
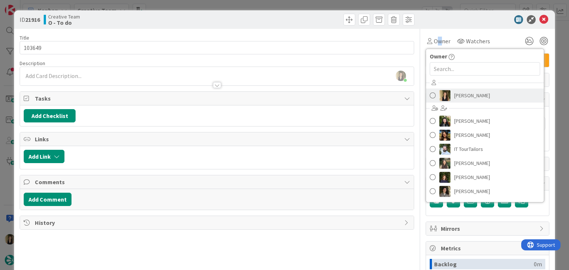
click at [458, 91] on span "[PERSON_NAME]" at bounding box center [472, 95] width 36 height 11
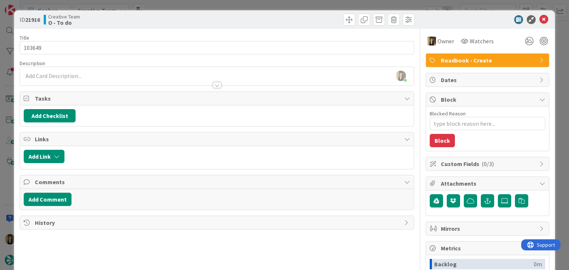
drag, startPoint x: 274, startPoint y: 17, endPoint x: 260, endPoint y: 0, distance: 21.3
click at [272, 16] on div at bounding box center [317, 20] width 196 height 12
click at [196, 17] on div "Creative Team O - To do" at bounding box center [130, 20] width 172 height 12
click at [195, 8] on div "ID 21916 Creative Team O - To do Title 6 / 128 103649 Description Sofia Palma j…" at bounding box center [284, 135] width 569 height 270
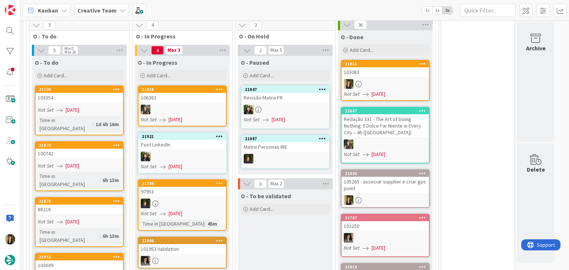
click at [105, 106] on div "Not Set 28/08/2025" at bounding box center [80, 110] width 85 height 8
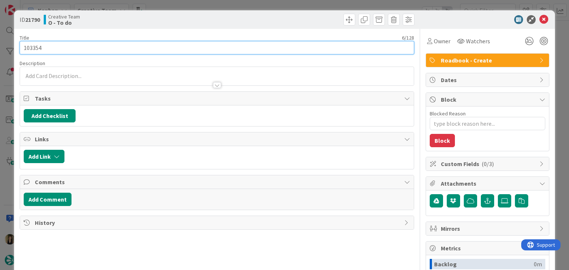
click at [34, 49] on input "103354" at bounding box center [217, 47] width 394 height 13
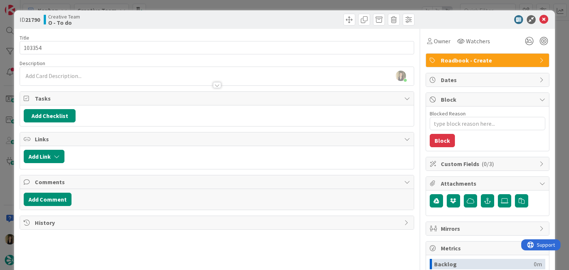
click at [148, 18] on div "Creative Team O - To do" at bounding box center [130, 20] width 172 height 12
click at [160, 6] on div "ID 21790 Creative Team O - To do Title 6 / 128 103354 Description Sofia Palma j…" at bounding box center [284, 135] width 569 height 270
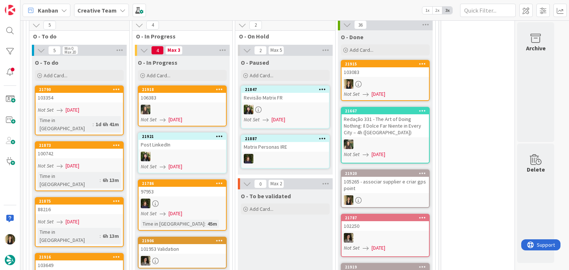
click at [89, 149] on div "100742" at bounding box center [79, 154] width 87 height 10
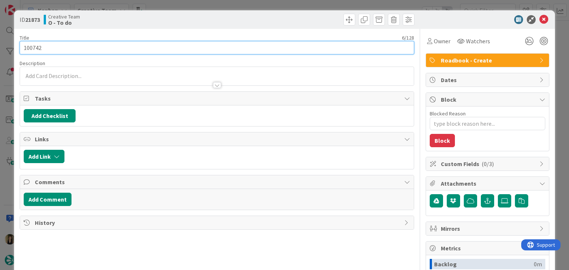
click at [34, 48] on input "100742" at bounding box center [217, 47] width 394 height 13
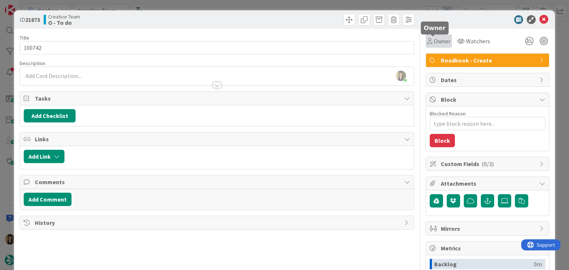
click at [434, 38] on span "Owner" at bounding box center [442, 41] width 17 height 9
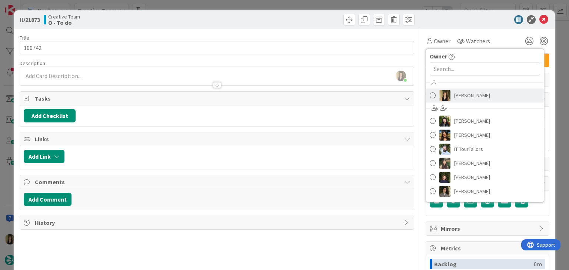
drag, startPoint x: 461, startPoint y: 94, endPoint x: 449, endPoint y: 88, distance: 12.6
click at [461, 94] on span "[PERSON_NAME]" at bounding box center [472, 95] width 36 height 11
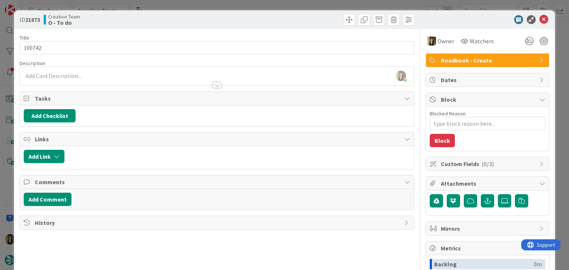
click at [295, 21] on div at bounding box center [317, 20] width 196 height 12
click at [290, 6] on div "ID 21873 Creative Team O - To do Title 6 / 128 100742 Description Sofia Palma j…" at bounding box center [284, 135] width 569 height 270
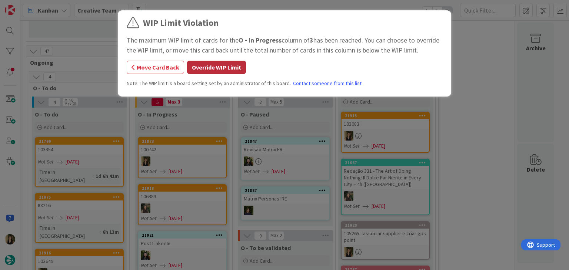
click at [233, 65] on button "Override WIP Limit" at bounding box center [216, 67] width 59 height 13
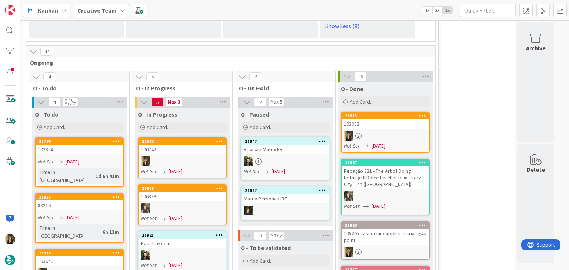
click at [178, 157] on div at bounding box center [182, 162] width 87 height 10
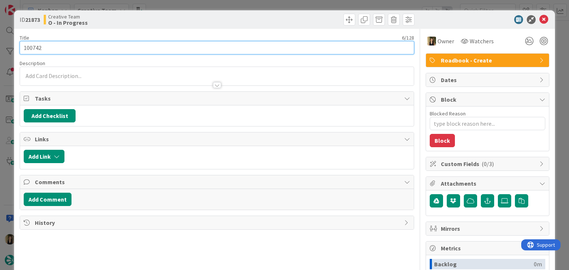
click at [34, 47] on input "100742" at bounding box center [217, 47] width 394 height 13
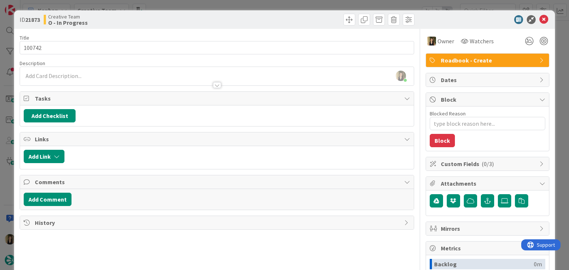
drag, startPoint x: 130, startPoint y: 12, endPoint x: 175, endPoint y: 6, distance: 45.5
click at [132, 13] on div "ID 21873 Creative Team O - In Progress" at bounding box center [284, 19] width 541 height 19
click at [195, 3] on div "ID 21873 Creative Team O - In Progress Title 6 / 128 100742 Description Sofia P…" at bounding box center [284, 135] width 569 height 270
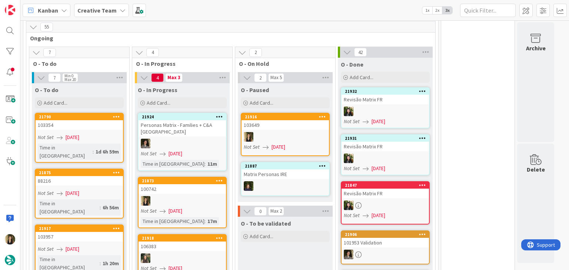
scroll to position [1157, 0]
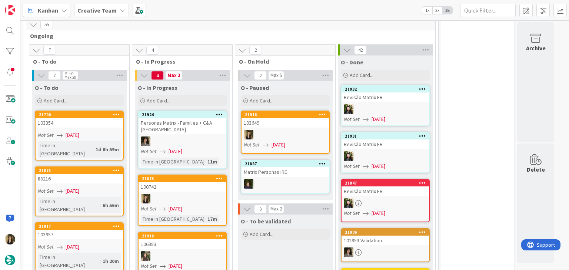
click at [217, 194] on div at bounding box center [182, 199] width 87 height 10
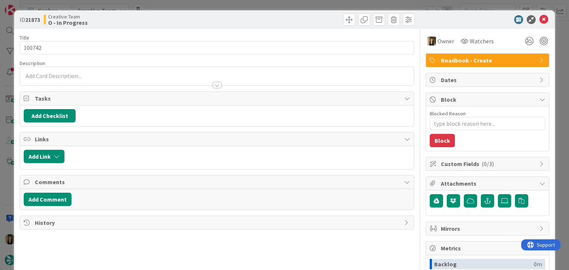
type textarea "x"
click at [105, 73] on div at bounding box center [216, 76] width 393 height 19
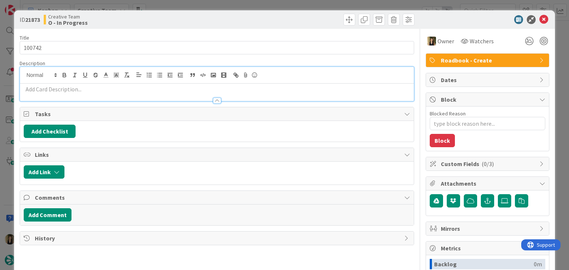
click at [126, 88] on p at bounding box center [217, 89] width 386 height 9
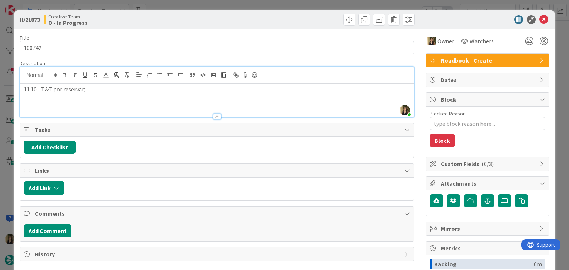
drag, startPoint x: 244, startPoint y: 15, endPoint x: 233, endPoint y: 17, distance: 11.1
click at [242, 15] on div at bounding box center [317, 20] width 196 height 12
click at [198, 21] on div "Creative Team O - In Progress" at bounding box center [130, 20] width 172 height 12
drag, startPoint x: 195, startPoint y: 7, endPoint x: 194, endPoint y: 1, distance: 6.3
click at [194, 7] on div "ID 21873 Creative Team O - In Progress Title 6 / 128 100742 Description Sofia P…" at bounding box center [284, 135] width 569 height 270
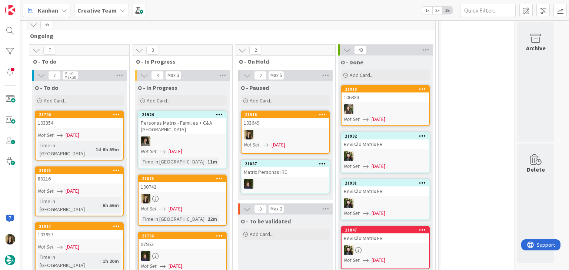
click at [282, 236] on div "O - To be validated Add Card..." at bounding box center [285, 265] width 95 height 100
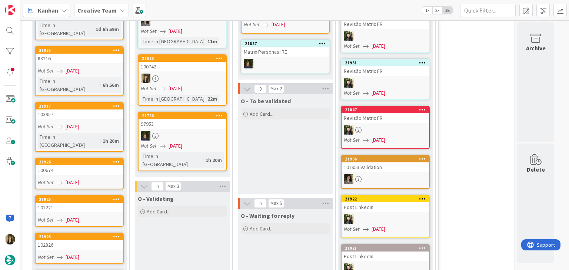
scroll to position [1305, 0]
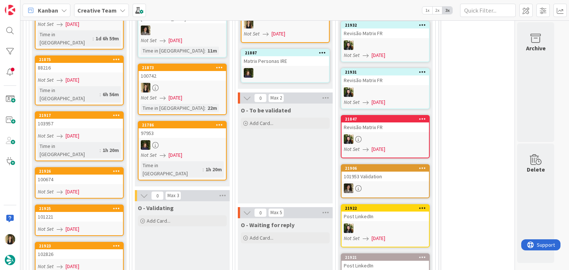
click at [265, 161] on div "O - To be validated Add Card..." at bounding box center [285, 154] width 95 height 100
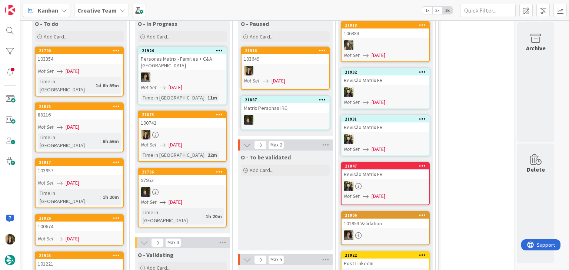
scroll to position [1194, 0]
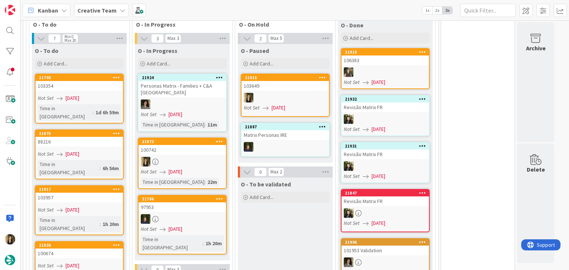
click at [269, 202] on div "O - To be validated Add Card..." at bounding box center [285, 228] width 95 height 100
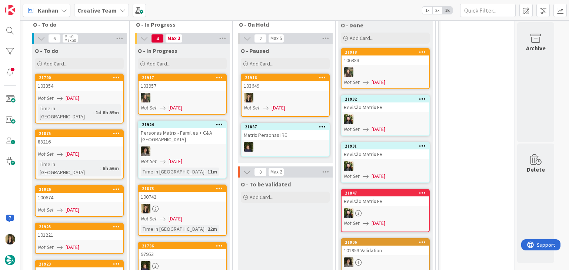
click at [202, 215] on div "Not Set 28/08/2025" at bounding box center [183, 219] width 85 height 8
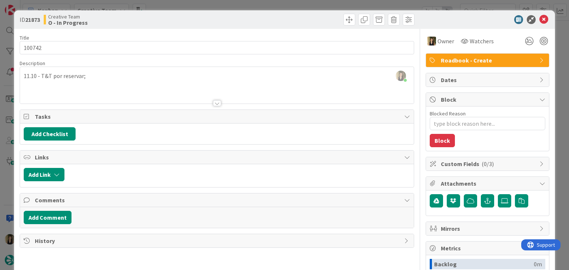
click at [190, 16] on div "Creative Team O - In Progress" at bounding box center [130, 20] width 172 height 12
click at [190, 7] on div "ID 21873 Creative Team O - In Progress Title 6 / 128 100742 Description Sofia P…" at bounding box center [284, 135] width 569 height 270
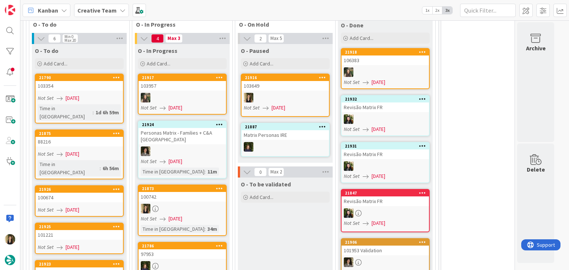
click at [213, 192] on div "100742" at bounding box center [182, 197] width 87 height 10
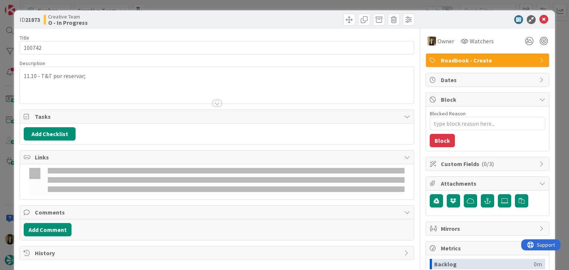
type textarea "x"
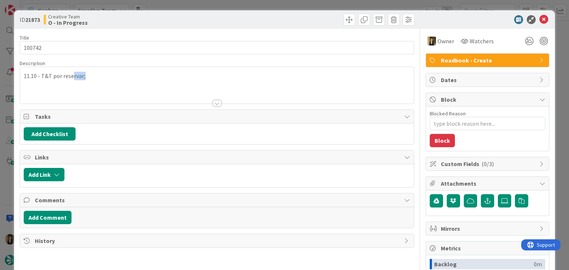
drag, startPoint x: 116, startPoint y: 74, endPoint x: 16, endPoint y: 72, distance: 99.7
click at [16, 72] on div "ID 21873 Creative Team O - In Progress Title 6 / 128 100742 Description 11.10 -…" at bounding box center [284, 198] width 541 height 377
drag, startPoint x: 80, startPoint y: 94, endPoint x: 100, endPoint y: 82, distance: 23.8
click at [80, 93] on div at bounding box center [216, 94] width 393 height 19
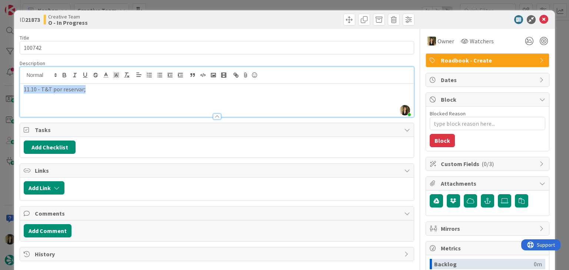
drag, startPoint x: 96, startPoint y: 92, endPoint x: 21, endPoint y: 91, distance: 75.6
click at [21, 91] on div "11.10 - T&T por reservar;" at bounding box center [216, 100] width 393 height 33
copy p "11.10 - T&T por reservar;"
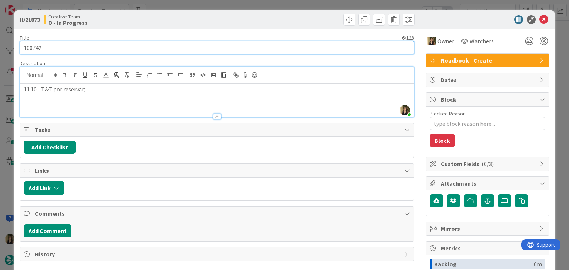
click at [38, 48] on input "100742" at bounding box center [217, 47] width 394 height 13
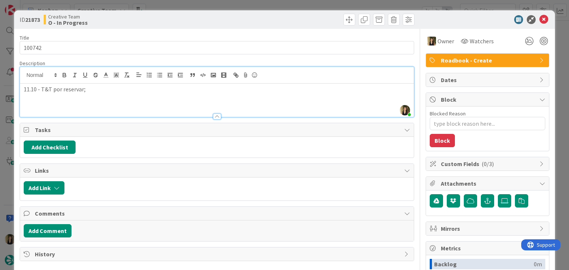
drag, startPoint x: 156, startPoint y: 21, endPoint x: 184, endPoint y: 14, distance: 28.7
click at [157, 21] on div "Creative Team O - In Progress" at bounding box center [130, 20] width 172 height 12
click at [192, 4] on div "ID 21873 Creative Team O - In Progress Title 6 / 128 100742 Description Sofia P…" at bounding box center [284, 135] width 569 height 270
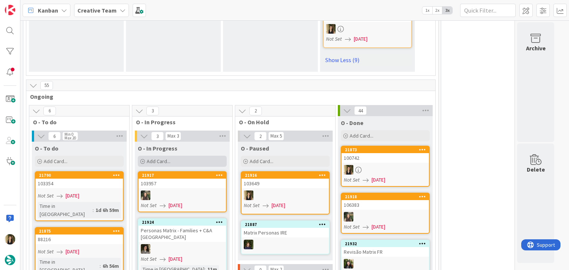
click at [193, 156] on div "Add Card..." at bounding box center [182, 161] width 89 height 11
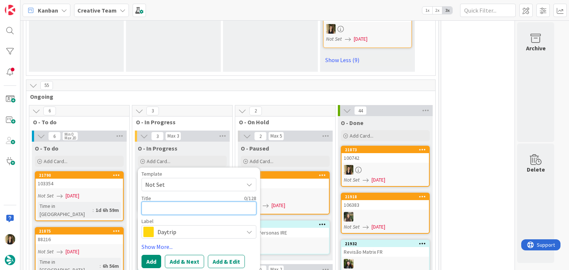
paste textarea "100742"
type textarea "100742"
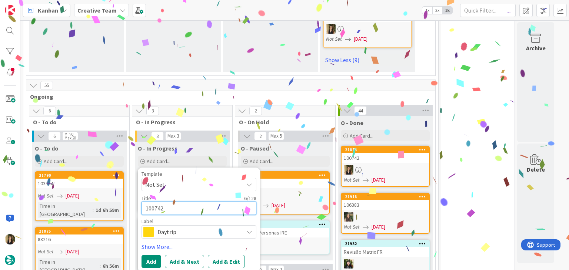
type textarea "x"
type textarea "100742"
type textarea "x"
type textarea "100742 co"
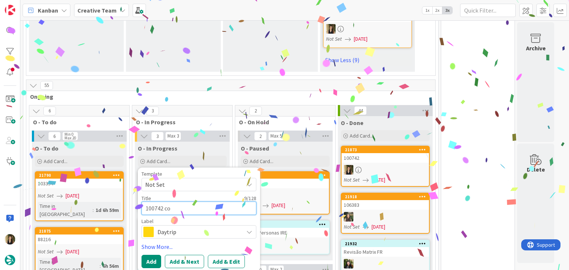
type textarea "x"
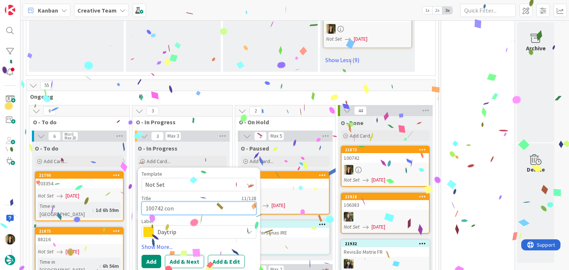
type textarea "100742 cont"
type textarea "x"
type textarea "100742 conti"
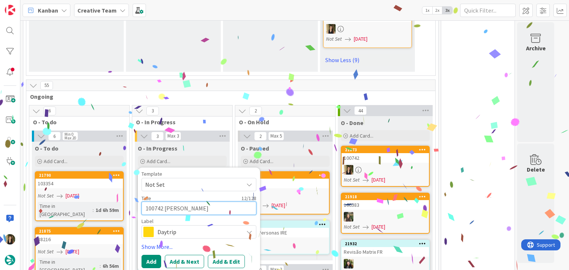
type textarea "x"
type textarea "100742 contin"
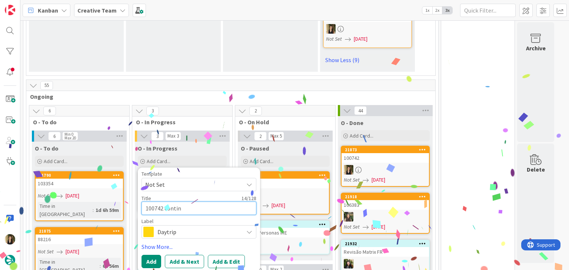
type textarea "x"
type textarea "100742 continu"
type textarea "x"
type textarea "100742 continua"
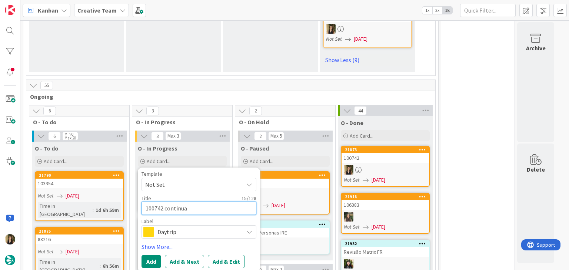
type textarea "x"
type textarea "100742 continual"
type textarea "x"
type textarea "100742 continua"
type textarea "x"
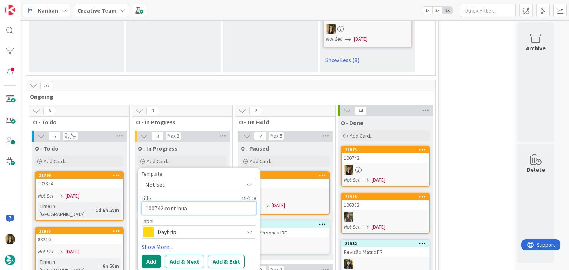
type textarea "100742 continuaç"
type textarea "x"
type textarea "100742 continuaçã"
type textarea "x"
type textarea "100742 continuação"
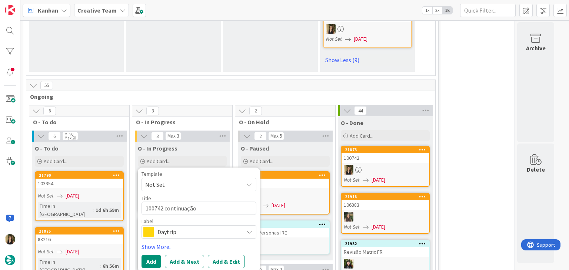
click at [218, 227] on span "Daytrip" at bounding box center [198, 232] width 82 height 10
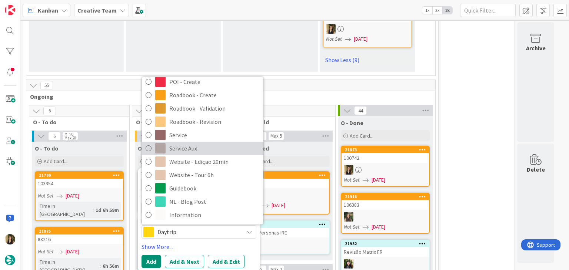
click at [175, 143] on span "Service Aux" at bounding box center [214, 148] width 90 height 11
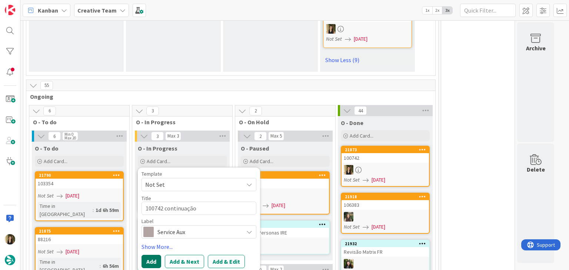
click at [153, 255] on button "Add" at bounding box center [152, 261] width 20 height 13
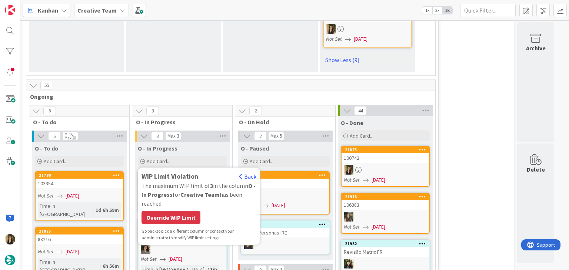
click at [193, 211] on div "Override WIP Limit" at bounding box center [171, 217] width 59 height 13
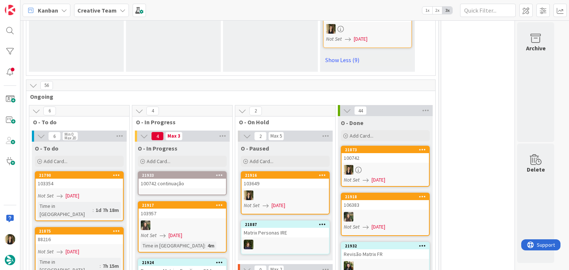
scroll to position [1133, 0]
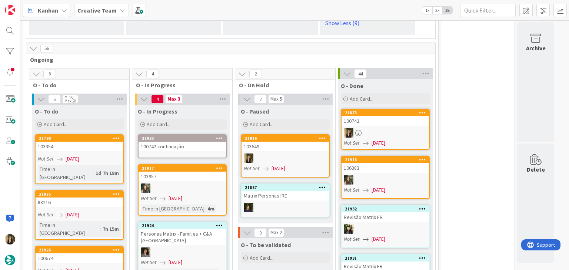
click at [194, 142] on div "100742 continuação" at bounding box center [182, 147] width 87 height 10
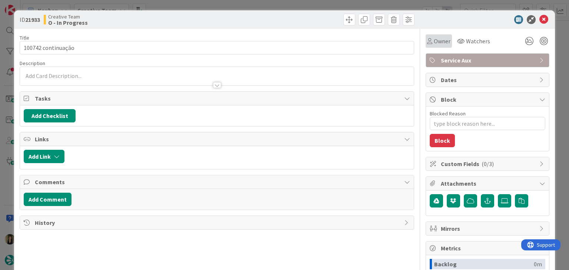
click at [438, 48] on div "Owner Watchers Service Aux Dates Block Blocked Reason 0 / 256 Block Custom Fiel…" at bounding box center [488, 205] width 124 height 353
click at [437, 46] on div "Owner" at bounding box center [439, 40] width 26 height 13
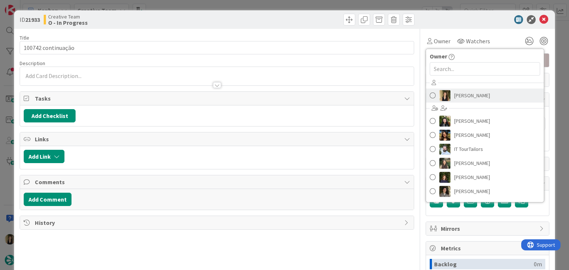
click at [464, 90] on span "[PERSON_NAME]" at bounding box center [472, 95] width 36 height 11
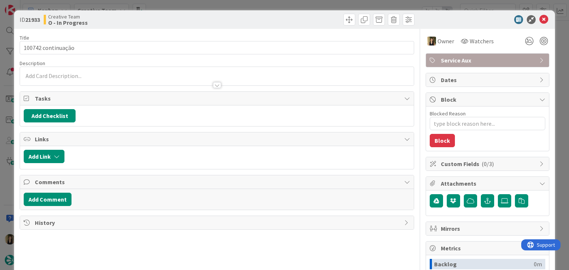
click at [287, 28] on div "ID 21933 Creative Team O - In Progress" at bounding box center [284, 19] width 541 height 19
click at [273, 21] on div at bounding box center [317, 20] width 196 height 12
drag, startPoint x: 273, startPoint y: 20, endPoint x: 250, endPoint y: 3, distance: 28.4
click at [273, 20] on div at bounding box center [317, 20] width 196 height 12
click at [178, 23] on div "Creative Team O - In Progress" at bounding box center [130, 20] width 172 height 12
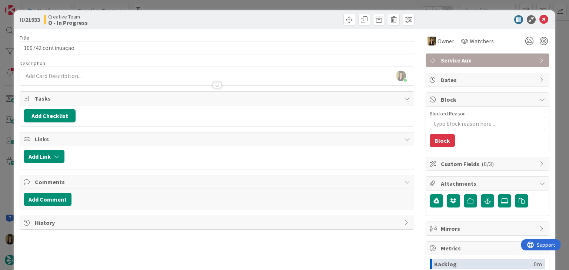
click at [185, 4] on div "ID 21933 Creative Team O - In Progress Title 18 / 128 100742 continuação Descri…" at bounding box center [284, 135] width 569 height 270
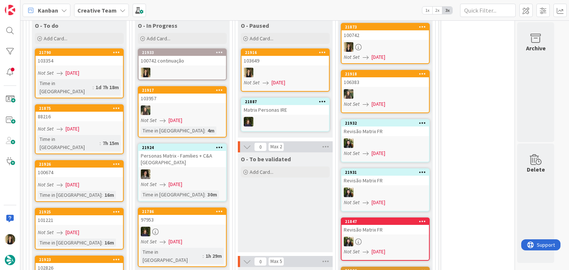
scroll to position [1207, 0]
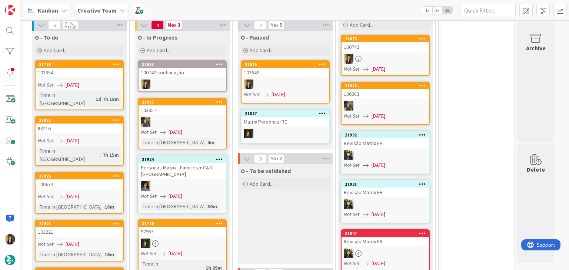
click at [105, 81] on div "Not Set 28/08/2025" at bounding box center [80, 85] width 85 height 8
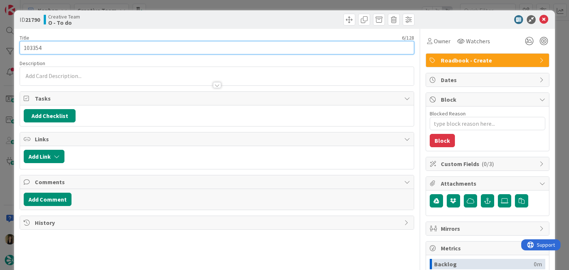
click at [39, 50] on input "103354" at bounding box center [217, 47] width 394 height 13
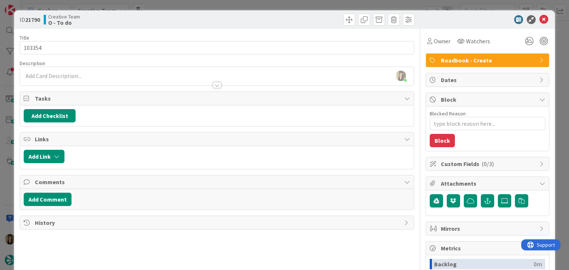
click at [193, 19] on div "Creative Team O - To do" at bounding box center [130, 20] width 172 height 12
click at [192, 6] on div "ID 21790 Creative Team O - To do Title 6 / 128 103354 Description Sofia Palma j…" at bounding box center [284, 135] width 569 height 270
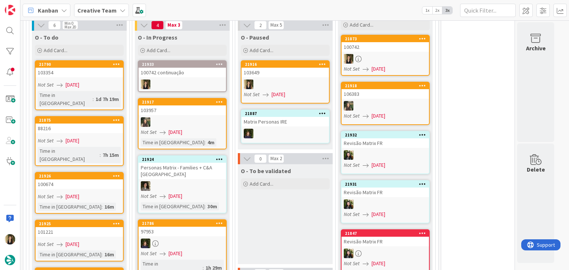
click at [299, 70] on link "21916 103649 Not Set 28/08/2025" at bounding box center [285, 81] width 89 height 43
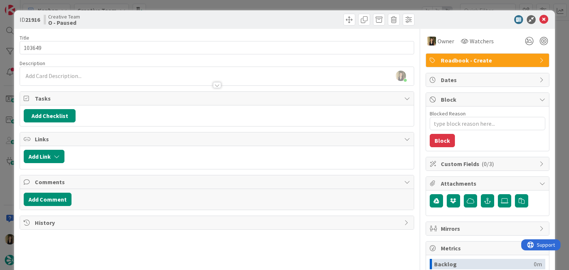
click at [286, 18] on div at bounding box center [317, 20] width 196 height 12
click at [281, 3] on div "ID 21916 Creative Team O - Paused Title 6 / 128 103649 Description Sofia Palma …" at bounding box center [284, 135] width 569 height 270
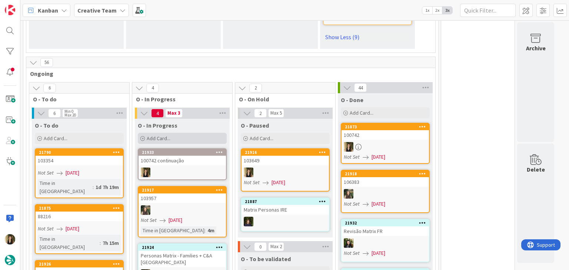
scroll to position [1096, 0]
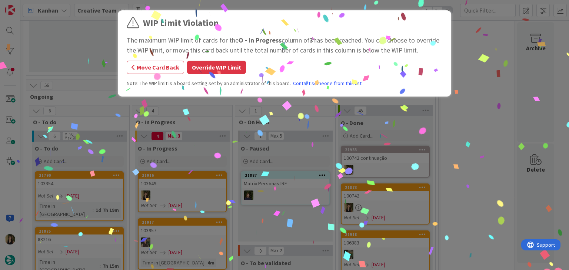
click at [216, 69] on button "Override WIP Limit" at bounding box center [216, 67] width 59 height 13
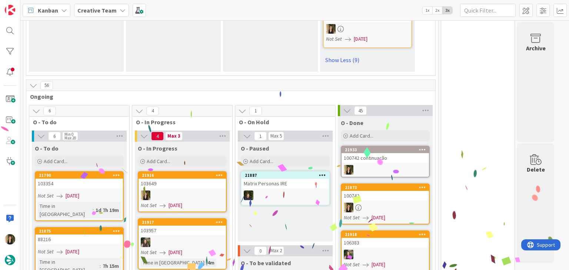
click at [191, 191] on div at bounding box center [182, 196] width 87 height 10
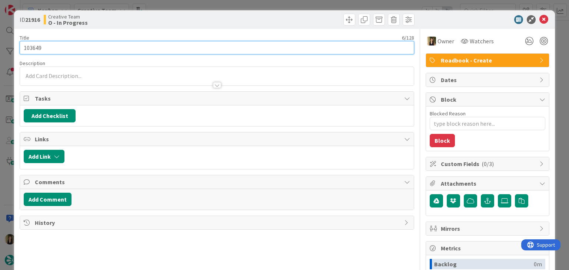
click at [34, 48] on input "103649" at bounding box center [217, 47] width 394 height 13
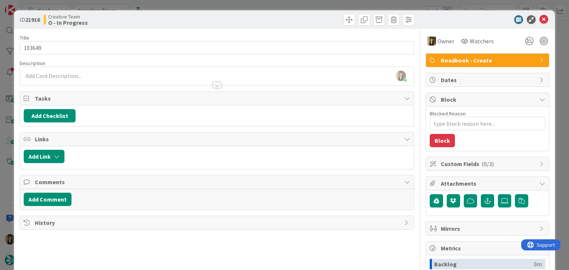
click at [175, 19] on div "Creative Team O - In Progress" at bounding box center [130, 20] width 172 height 12
drag, startPoint x: 142, startPoint y: 21, endPoint x: 160, endPoint y: 13, distance: 19.9
click at [142, 21] on div "Creative Team O - In Progress" at bounding box center [130, 20] width 172 height 12
click at [163, 7] on div "ID 21916 Creative Team O - In Progress Title 6 / 128 103649 Description Sofia P…" at bounding box center [284, 135] width 569 height 270
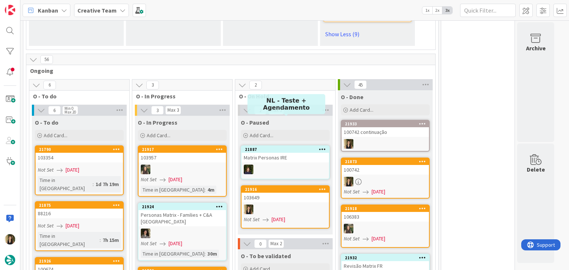
scroll to position [1133, 0]
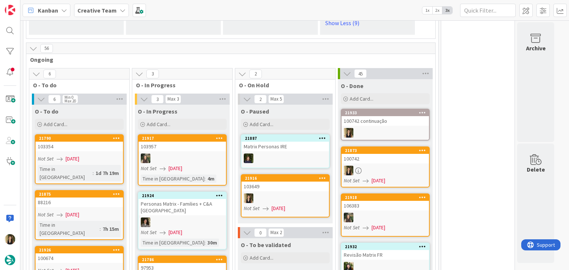
click at [104, 211] on div "Not Set 28/08/2025" at bounding box center [80, 215] width 85 height 8
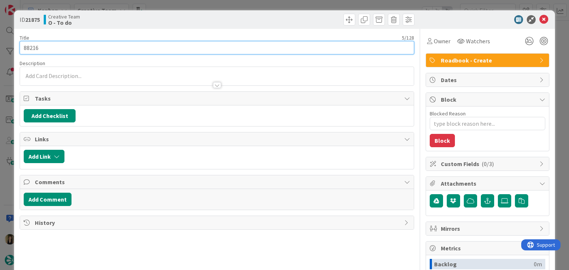
click at [29, 43] on input "88216" at bounding box center [217, 47] width 394 height 13
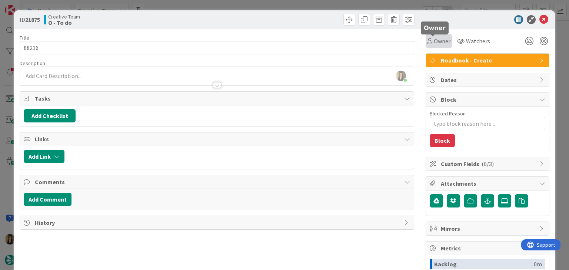
click at [434, 43] on span "Owner" at bounding box center [442, 41] width 17 height 9
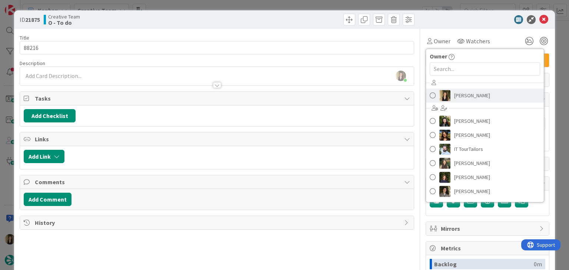
click at [471, 98] on span "[PERSON_NAME]" at bounding box center [472, 95] width 36 height 11
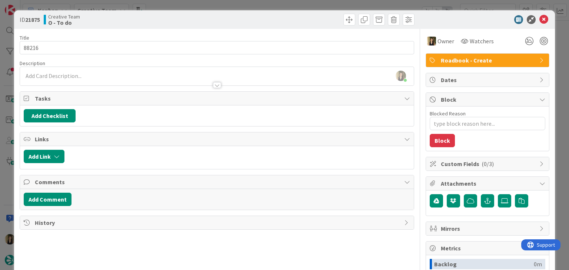
drag, startPoint x: 290, startPoint y: 18, endPoint x: 287, endPoint y: 10, distance: 8.6
click at [290, 17] on div at bounding box center [317, 20] width 196 height 12
click at [285, 6] on div "ID 21875 Creative Team O - To do Title 5 / 128 88216 Description Sofia Palma ju…" at bounding box center [284, 135] width 569 height 270
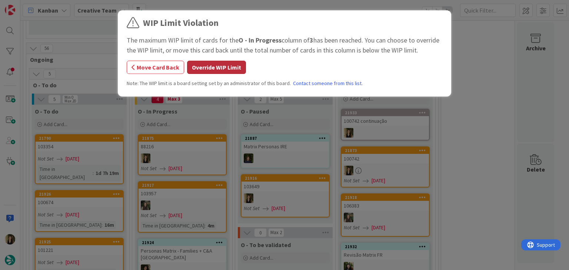
click at [234, 70] on button "Override WIP Limit" at bounding box center [216, 67] width 59 height 13
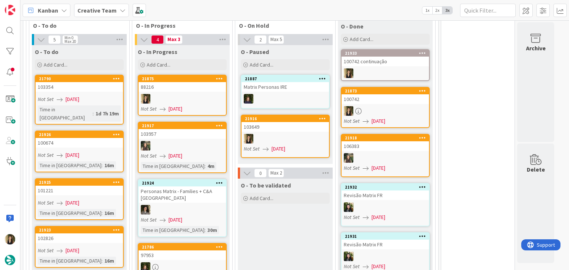
scroll to position [1176, 0]
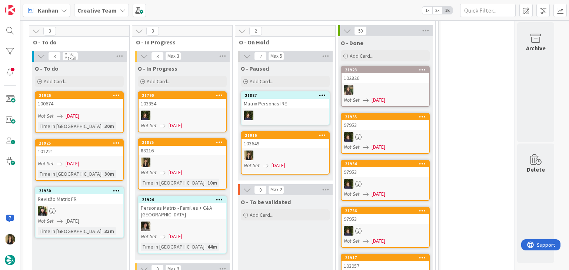
click at [192, 158] on div at bounding box center [182, 163] width 87 height 10
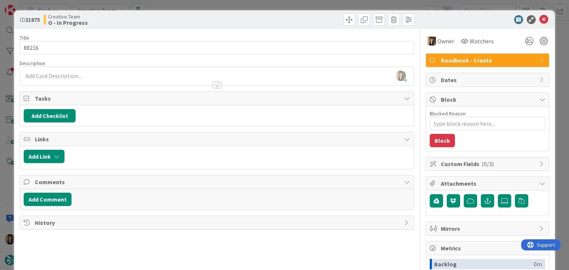
type textarea "x"
click at [69, 83] on div at bounding box center [216, 82] width 393 height 8
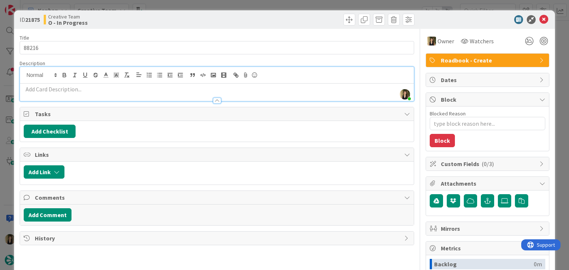
click at [84, 92] on p at bounding box center [217, 89] width 386 height 9
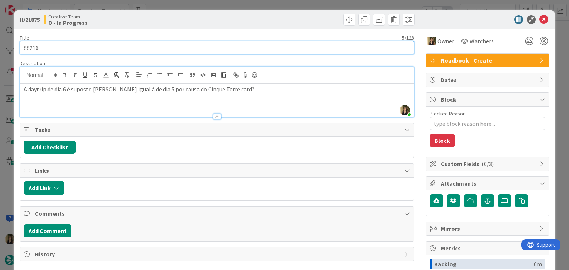
click at [30, 47] on input "88216" at bounding box center [217, 47] width 394 height 13
drag, startPoint x: 30, startPoint y: 47, endPoint x: 50, endPoint y: 46, distance: 20.4
click at [30, 46] on input "88216" at bounding box center [217, 47] width 394 height 13
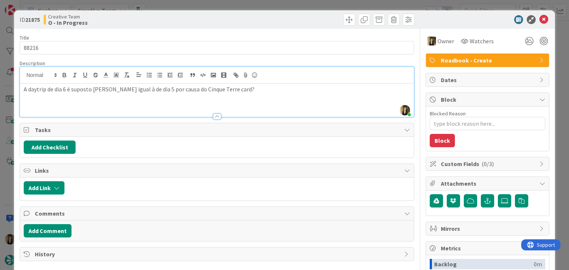
click at [231, 10] on div "ID 21875 Creative Team O - In Progress" at bounding box center [284, 19] width 541 height 19
click at [231, 7] on div "ID 21875 Creative Team O - In Progress Title 5 / 128 88216 Description Sofia Pa…" at bounding box center [284, 135] width 569 height 270
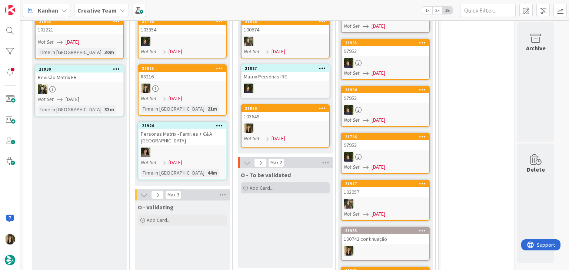
click at [289, 183] on div "Add Card..." at bounding box center [285, 188] width 89 height 11
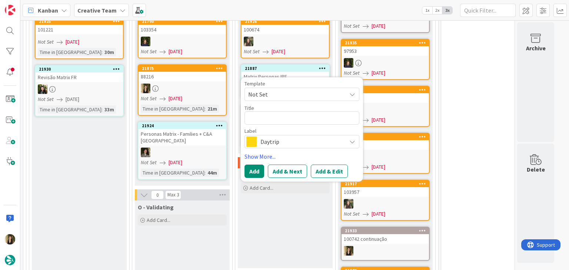
type textarea "x"
type textarea "88216"
type textarea "x"
type textarea "88216"
type textarea "x"
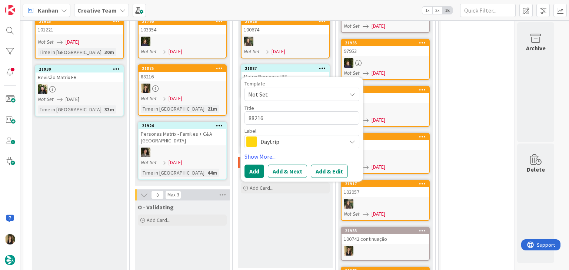
type textarea "88216 V"
type textarea "x"
type textarea "88216 Va"
type textarea "x"
type textarea "88216 Val"
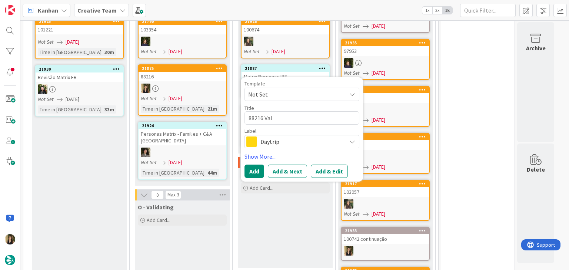
type textarea "x"
type textarea "88216 Valid"
type textarea "x"
type textarea "88216 Valida"
type textarea "x"
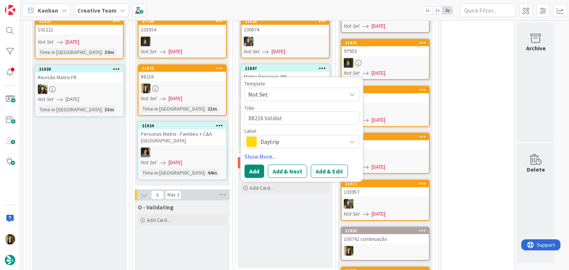
type textarea "88216 Validati"
type textarea "x"
type textarea "88216 Validatio"
type textarea "x"
type textarea "88216 Validation"
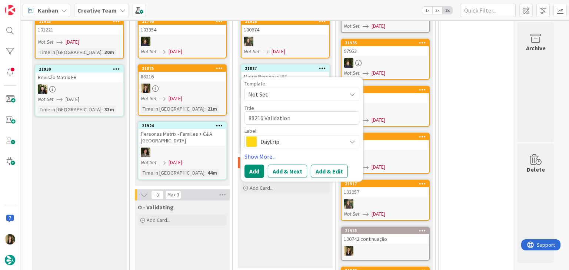
click at [320, 137] on span "Daytrip" at bounding box center [301, 142] width 82 height 10
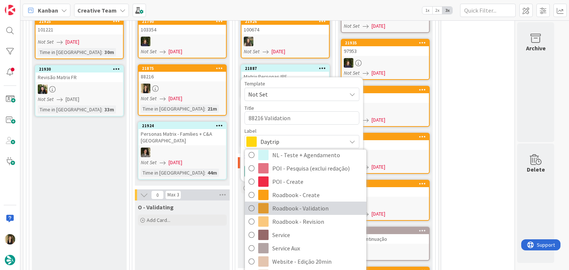
scroll to position [111, 0]
click at [317, 203] on span "Roadbook - Validation" at bounding box center [317, 208] width 90 height 11
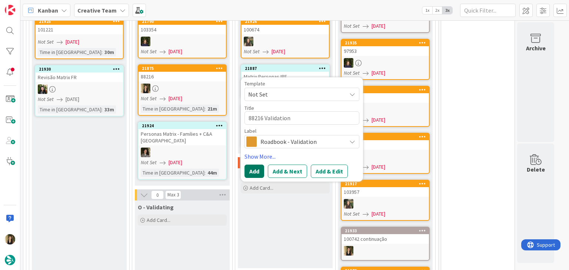
click at [255, 165] on button "Add" at bounding box center [255, 171] width 20 height 13
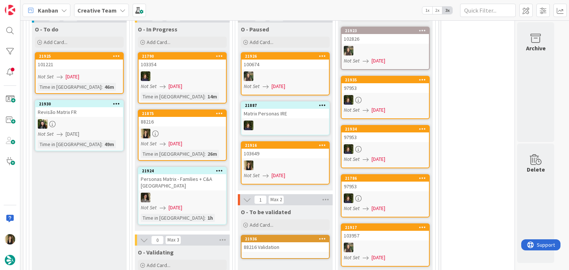
scroll to position [1176, 0]
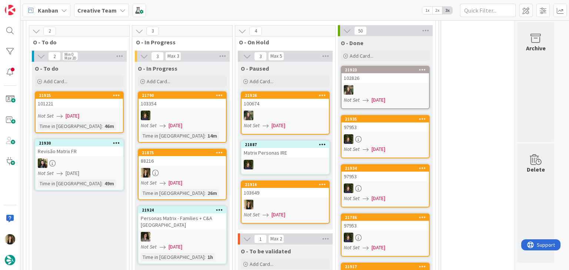
click at [191, 168] on div at bounding box center [182, 173] width 87 height 10
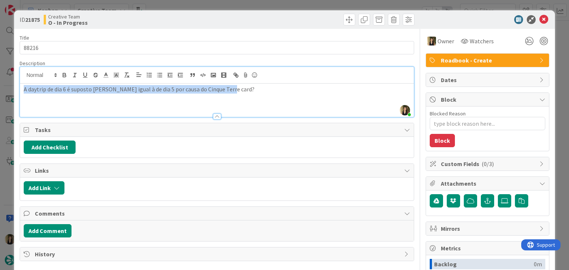
drag, startPoint x: 249, startPoint y: 82, endPoint x: 11, endPoint y: 81, distance: 238.2
click at [10, 81] on div "ID 21875 Creative Team O - In Progress Title 5 / 128 88216 Description Sofia Pa…" at bounding box center [284, 135] width 569 height 270
copy p "A daytrip de dia 6 é suposto [PERSON_NAME] igual à de dia 5 por causa do Cinque…"
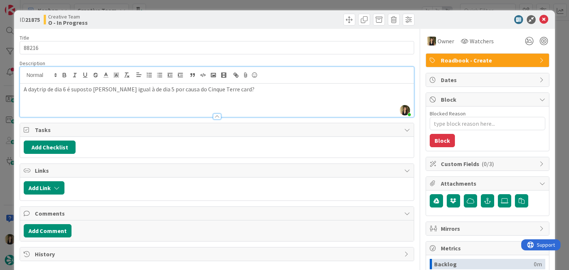
click at [154, 21] on div "Creative Team O - In Progress" at bounding box center [130, 20] width 172 height 12
click at [162, 9] on div "ID 21875 Creative Team O - In Progress Title 5 / 128 88216 Description Sofia Pa…" at bounding box center [284, 135] width 569 height 270
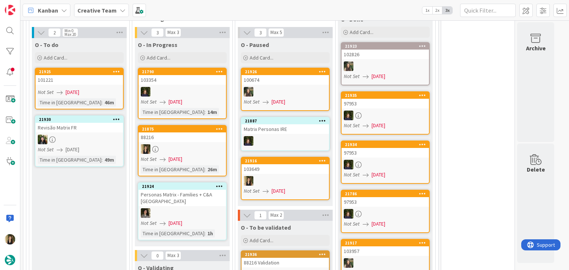
scroll to position [1287, 0]
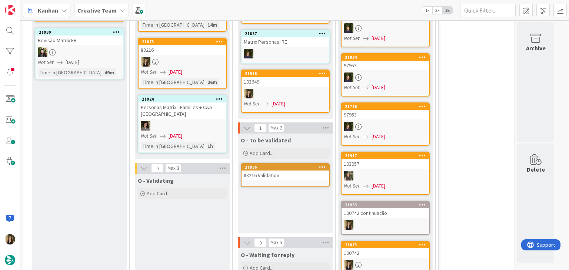
click at [280, 171] on div "88216 Validation" at bounding box center [285, 176] width 87 height 10
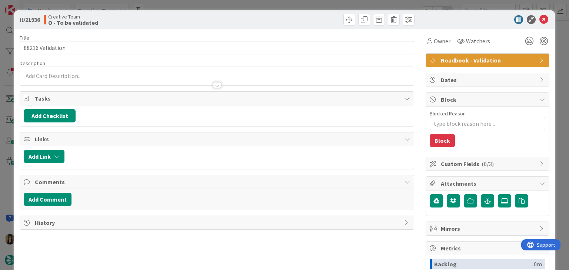
click at [78, 79] on div at bounding box center [216, 82] width 393 height 8
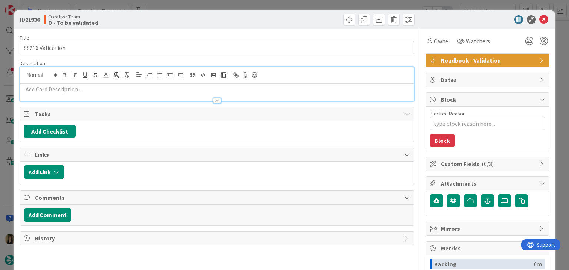
click at [69, 90] on p at bounding box center [217, 89] width 386 height 9
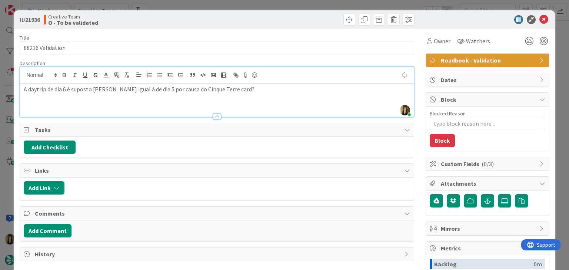
type textarea "x"
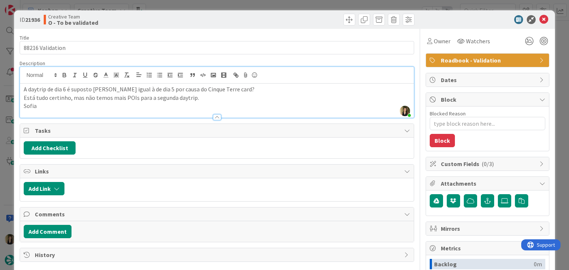
drag, startPoint x: 245, startPoint y: 20, endPoint x: 243, endPoint y: 10, distance: 9.7
click at [245, 19] on div at bounding box center [317, 20] width 196 height 12
click at [244, 5] on div "ID 21936 Creative Team O - To be validated Title 16 / 128 88216 Validation Desc…" at bounding box center [284, 135] width 569 height 270
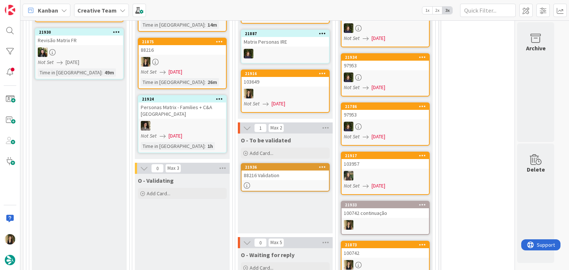
click at [216, 56] on link "21875 88216 Not Set 28/08/2025 Time in Column : 26m" at bounding box center [182, 64] width 89 height 52
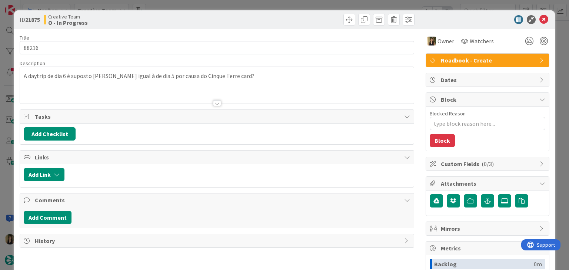
drag, startPoint x: 293, startPoint y: 14, endPoint x: 290, endPoint y: 6, distance: 8.3
click at [293, 14] on div at bounding box center [317, 20] width 196 height 12
click at [290, 4] on div "ID 21875 Creative Team O - In Progress Title 5 / 128 88216 Description A daytri…" at bounding box center [284, 135] width 569 height 270
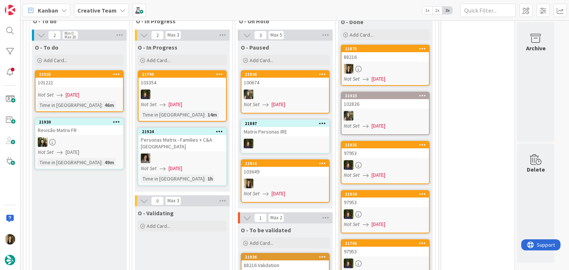
scroll to position [1197, 0]
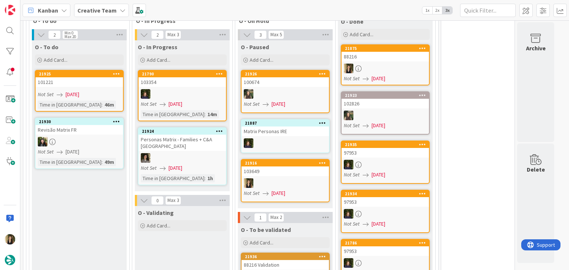
click at [100, 79] on link "21925 101221 Not Set 28/08/2025 Time in Column : 46m" at bounding box center [79, 91] width 89 height 42
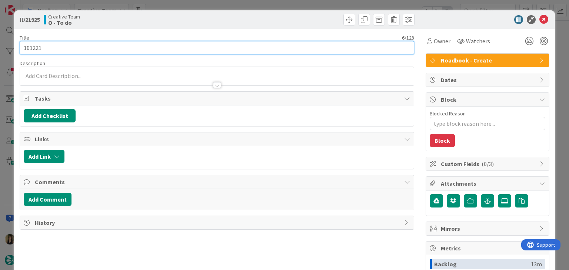
click at [34, 44] on input "101221" at bounding box center [217, 47] width 394 height 13
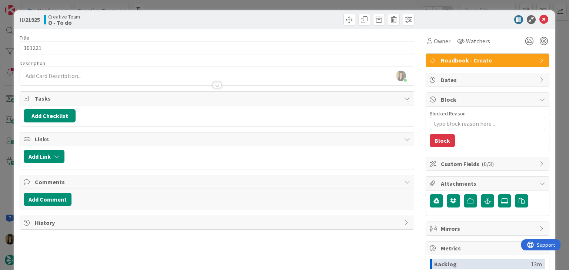
click at [172, 12] on div "ID 21925 Creative Team O - To do" at bounding box center [284, 19] width 541 height 19
drag, startPoint x: 173, startPoint y: 7, endPoint x: 177, endPoint y: 13, distance: 6.5
click at [173, 7] on div "ID 21925 Creative Team O - To do Title 6 / 128 101221 Description Sofia Palma j…" at bounding box center [284, 135] width 569 height 270
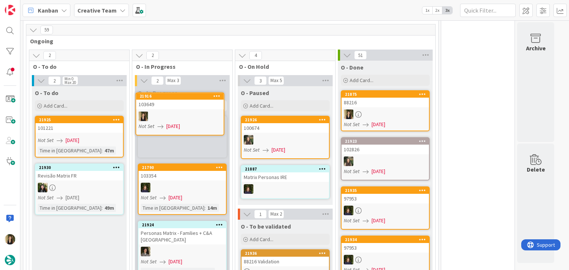
scroll to position [1148, 0]
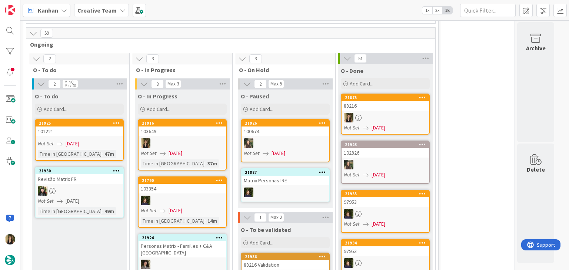
click at [202, 119] on link "21916 103649 Not Set 28/08/2025 Time in Column : 37m" at bounding box center [182, 145] width 89 height 52
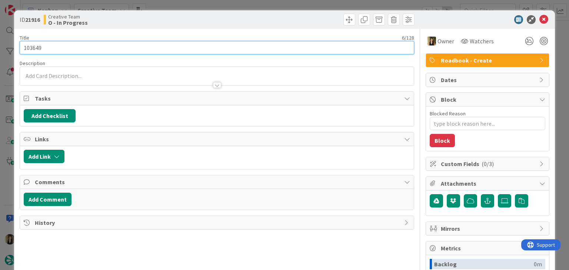
click at [29, 49] on input "103649" at bounding box center [217, 47] width 394 height 13
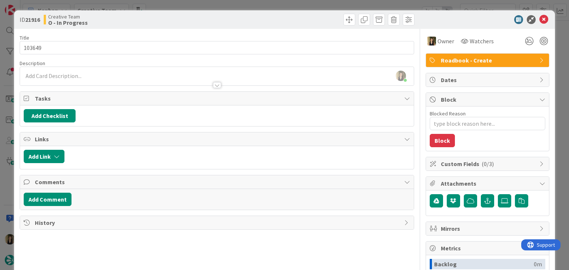
click at [258, 20] on div at bounding box center [317, 20] width 196 height 12
click at [252, 6] on div "ID 21916 Creative Team O - In Progress Title 6 / 128 103649 Description Sofia P…" at bounding box center [284, 135] width 569 height 270
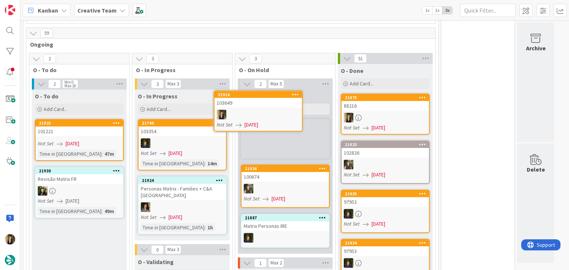
scroll to position [1144, 0]
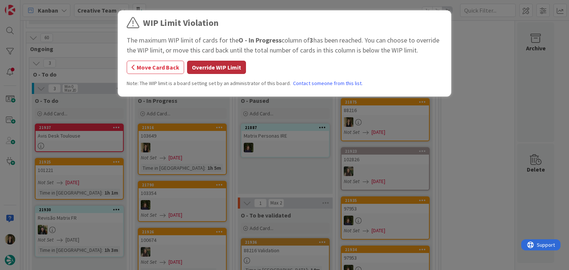
click at [222, 69] on button "Override WIP Limit" at bounding box center [216, 67] width 59 height 13
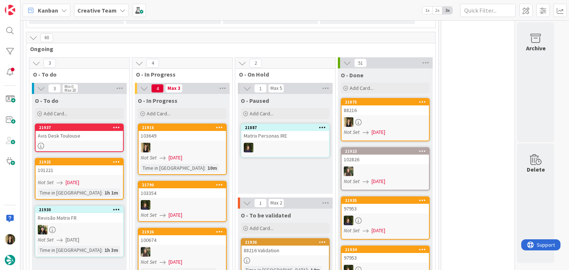
click at [208, 143] on div at bounding box center [182, 148] width 87 height 10
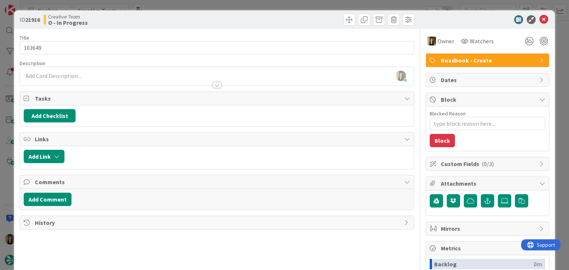
click at [186, 18] on div "Creative Team O - In Progress" at bounding box center [130, 20] width 172 height 12
click at [183, 6] on div "ID 21916 Creative Team O - In Progress Title 6 / 128 103649 Description Sofia P…" at bounding box center [284, 135] width 569 height 270
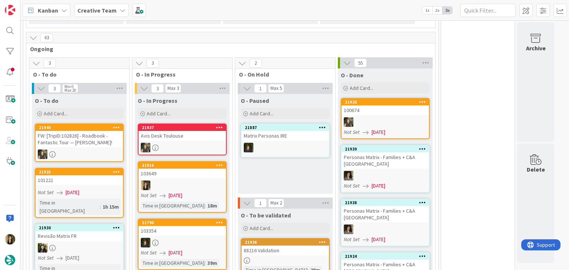
click at [203, 181] on div at bounding box center [182, 186] width 87 height 10
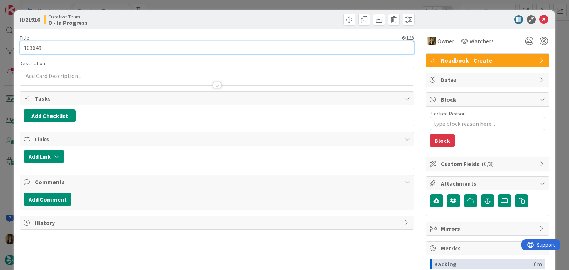
click at [38, 49] on input "103649" at bounding box center [217, 47] width 394 height 13
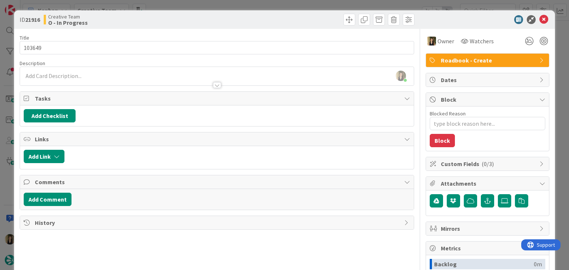
click at [179, 18] on div "Creative Team O - In Progress" at bounding box center [130, 20] width 172 height 12
drag, startPoint x: 179, startPoint y: 5, endPoint x: 179, endPoint y: 9, distance: 4.1
click at [179, 5] on div "ID 21916 Creative Team O - In Progress Title 6 / 128 103649 Description Sofia P…" at bounding box center [284, 135] width 569 height 270
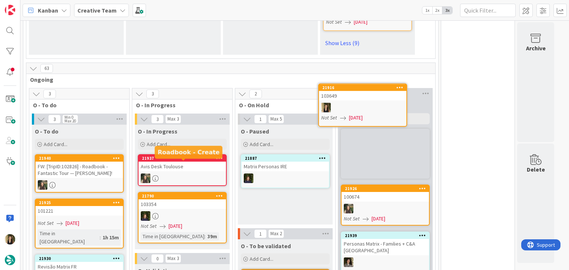
scroll to position [1112, 0]
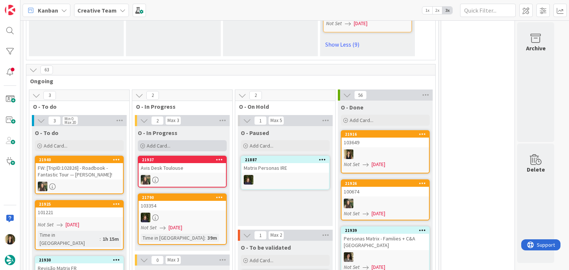
click at [192, 140] on div "Add Card..." at bounding box center [182, 145] width 89 height 11
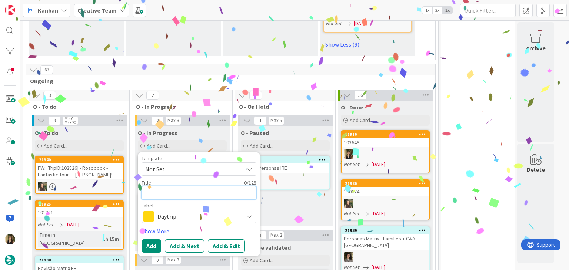
paste textarea "103649"
type textarea "x"
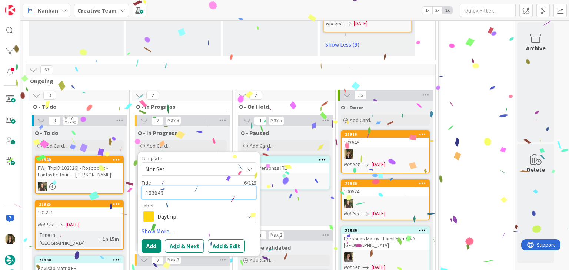
type textarea "103649"
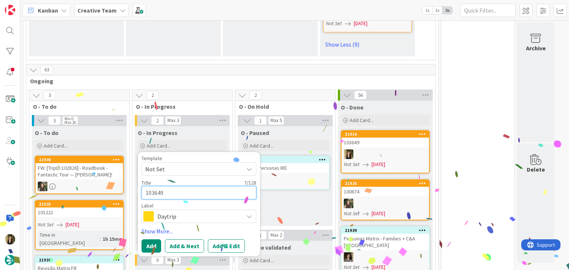
type textarea "x"
type textarea "103649 c"
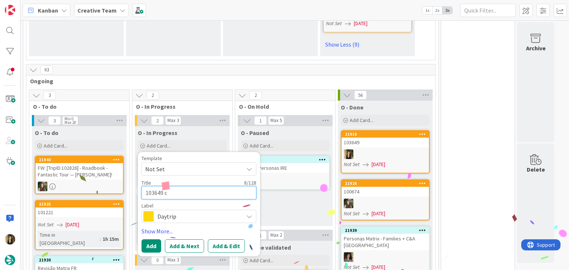
type textarea "x"
type textarea "103649 co"
type textarea "x"
type textarea "103649 con"
type textarea "x"
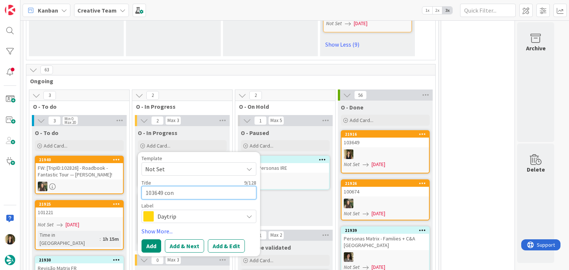
type textarea "103649 cont"
type textarea "x"
type textarea "103649 conti"
type textarea "x"
type textarea "103649 contin"
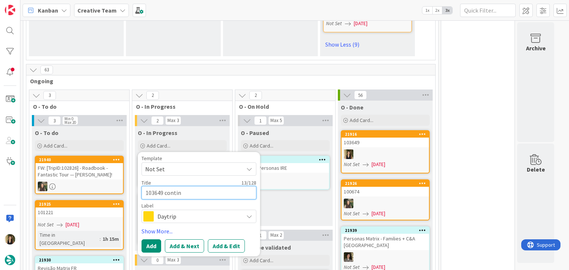
type textarea "x"
type textarea "103649 continu"
type textarea "x"
type textarea "103649 continua"
type textarea "x"
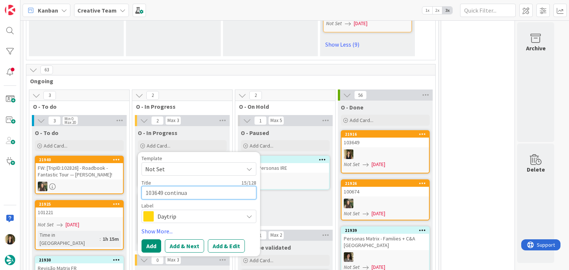
type textarea "103649 continuaç"
type textarea "x"
type textarea "103649 continuaçã"
type textarea "x"
type textarea "103649 continuação"
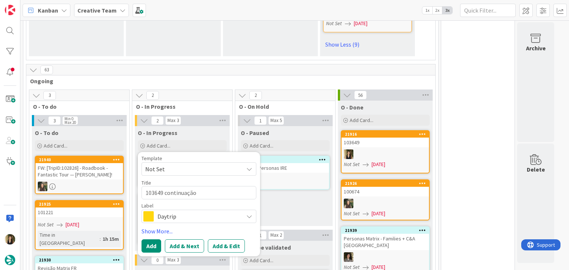
click at [196, 212] on span "Daytrip" at bounding box center [198, 217] width 82 height 10
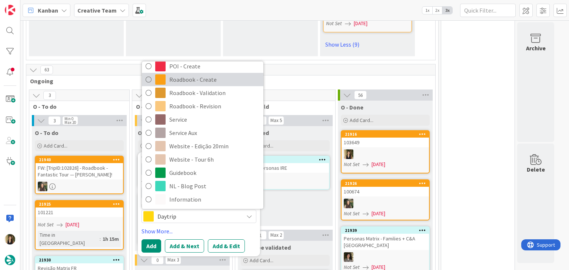
drag, startPoint x: 209, startPoint y: 63, endPoint x: 207, endPoint y: 69, distance: 6.0
click at [209, 74] on span "Roadbook - Create" at bounding box center [214, 79] width 90 height 11
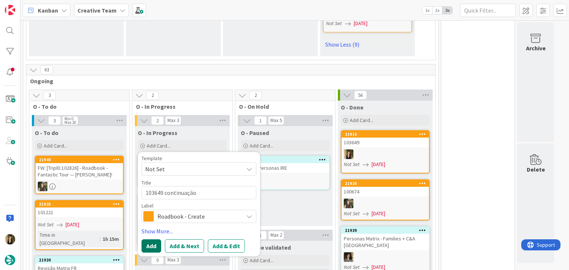
click at [156, 240] on button "Add" at bounding box center [152, 246] width 20 height 13
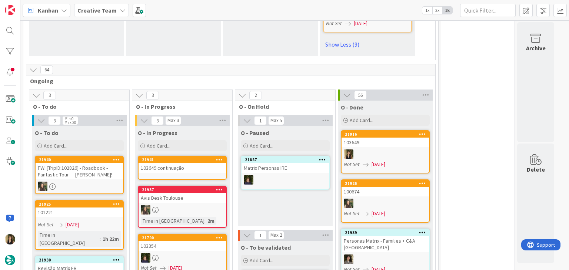
click at [195, 163] on div "103649 continuação" at bounding box center [182, 168] width 87 height 10
type textarea "x"
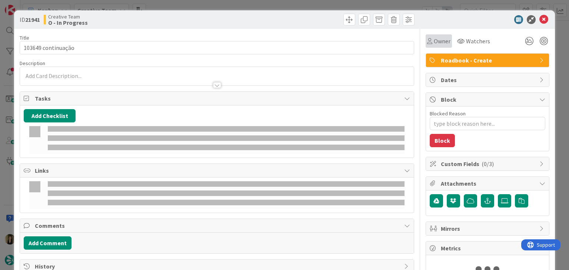
click at [427, 42] on icon at bounding box center [429, 41] width 5 height 6
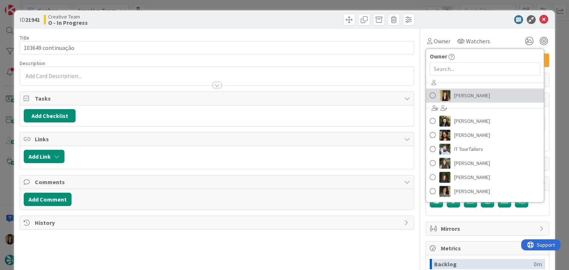
click at [469, 96] on span "[PERSON_NAME]" at bounding box center [472, 95] width 36 height 11
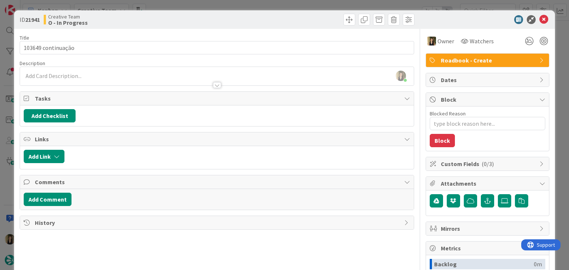
drag, startPoint x: 203, startPoint y: 30, endPoint x: 203, endPoint y: 16, distance: 14.5
click at [203, 27] on div "ID 21941 Creative Team O - In Progress Title 18 / 128 103649 continuação Descri…" at bounding box center [284, 198] width 541 height 377
click at [204, 7] on div "ID 21941 Creative Team O - In Progress Title 18 / 128 103649 continuação Descri…" at bounding box center [284, 135] width 569 height 270
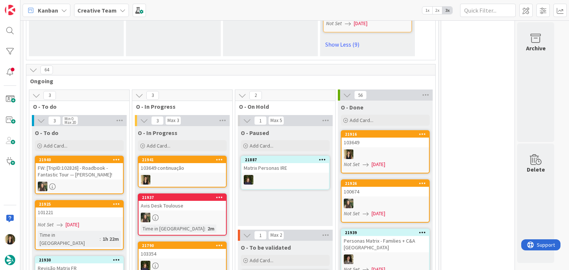
click at [201, 163] on div "103649 continuação" at bounding box center [182, 168] width 87 height 10
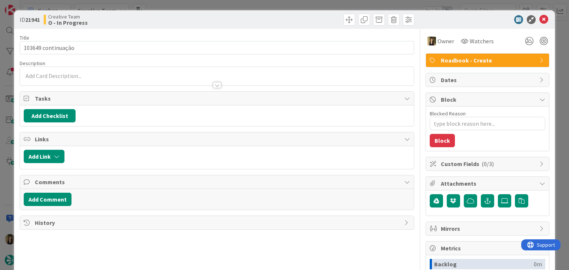
click at [298, 19] on div at bounding box center [317, 20] width 196 height 12
drag, startPoint x: 280, startPoint y: 23, endPoint x: 277, endPoint y: 17, distance: 7.3
click at [279, 23] on div at bounding box center [317, 20] width 196 height 12
click at [277, 6] on div "ID 21941 Creative Team O - In Progress Title 18 / 128 103649 continuação Descri…" at bounding box center [284, 135] width 569 height 270
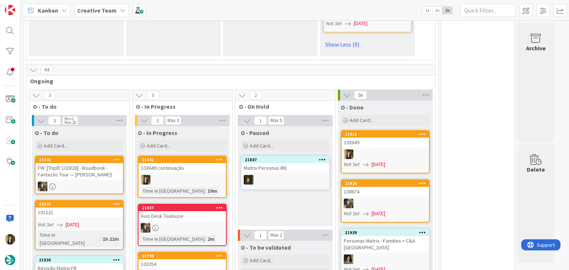
scroll to position [1149, 0]
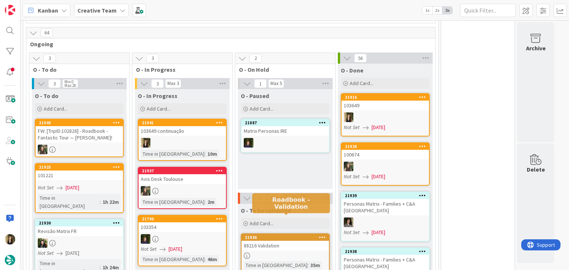
click at [298, 241] on div "88216 Validation" at bounding box center [285, 246] width 87 height 10
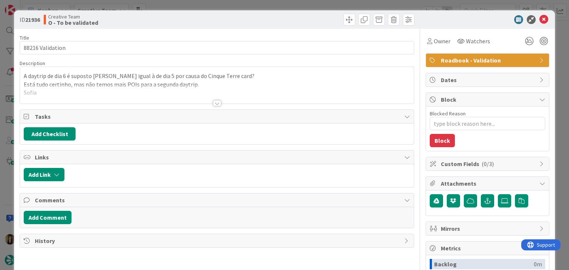
drag, startPoint x: 220, startPoint y: 21, endPoint x: 218, endPoint y: 6, distance: 15.7
click at [219, 19] on div at bounding box center [317, 20] width 196 height 12
click at [220, 4] on div "ID 21936 Creative Team O - To be validated Title 16 / 128 88216 Validation Desc…" at bounding box center [284, 135] width 569 height 270
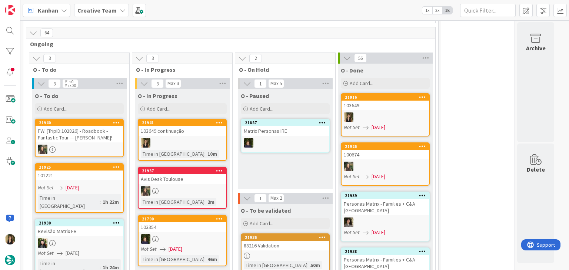
click at [199, 138] on div at bounding box center [182, 143] width 87 height 10
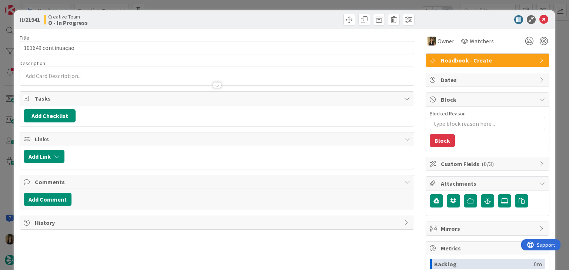
click at [499, 61] on span "Roadbook - Create" at bounding box center [488, 60] width 95 height 9
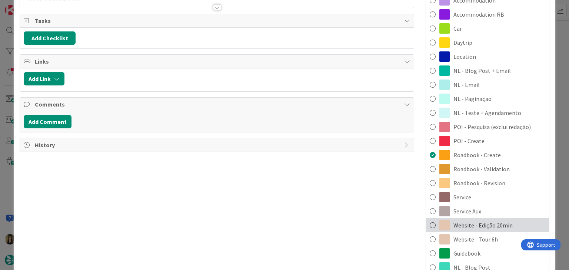
scroll to position [111, 0]
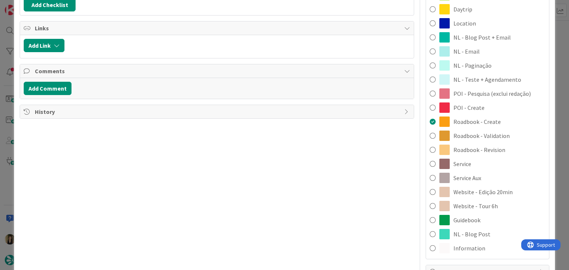
drag, startPoint x: 485, startPoint y: 149, endPoint x: 461, endPoint y: 157, distance: 25.7
click at [485, 148] on span "Roadbook - Revision" at bounding box center [480, 150] width 52 height 9
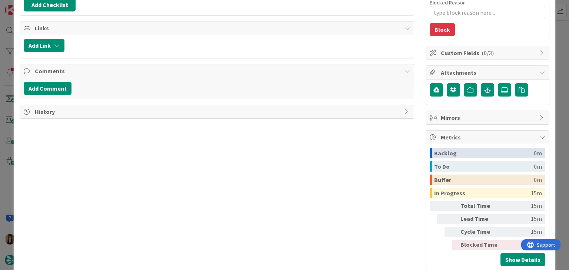
type textarea "x"
click at [336, 184] on div "Title 18 / 128 103649 continuação Description [PERSON_NAME] just joined Owner W…" at bounding box center [217, 94] width 394 height 353
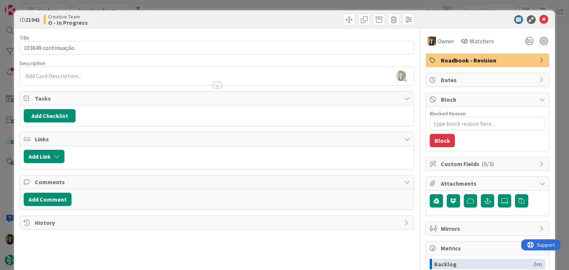
scroll to position [0, 0]
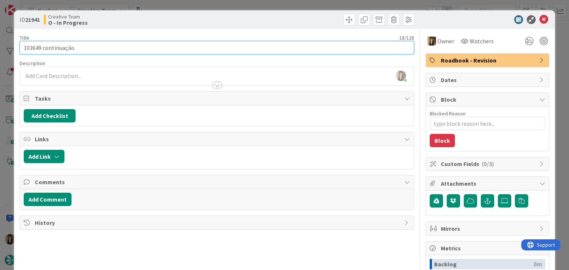
click at [29, 47] on input "103649 continuação" at bounding box center [217, 47] width 394 height 13
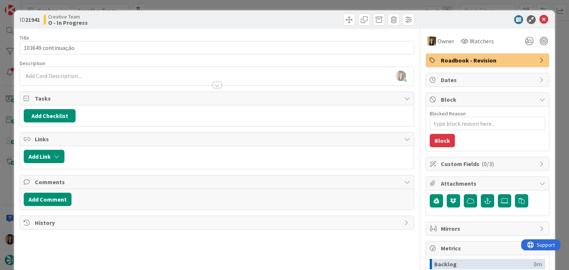
click at [212, 16] on div "Creative Team O - In Progress" at bounding box center [130, 20] width 172 height 12
click at [209, 5] on div "ID 21941 Creative Team O - In Progress Title 18 / 128 103649 continuação Descri…" at bounding box center [284, 135] width 569 height 270
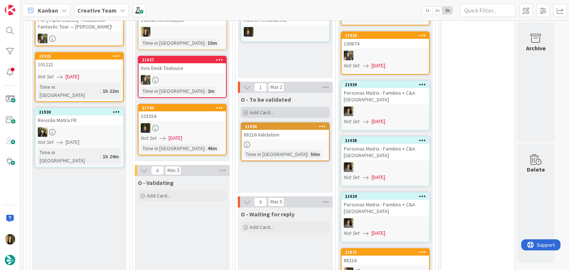
click at [296, 107] on div "Add Card..." at bounding box center [285, 112] width 89 height 11
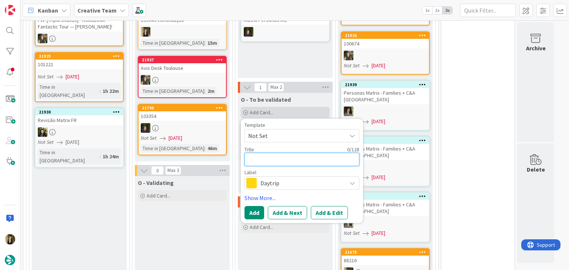
paste textarea "103649"
type textarea "103649"
type textarea "x"
type textarea "103649 V"
type textarea "x"
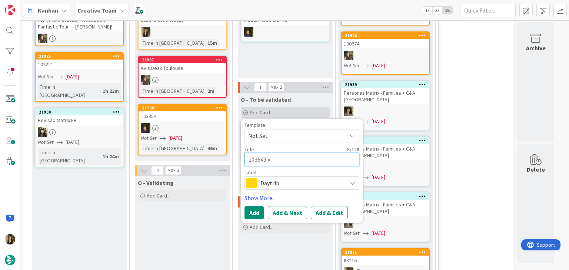
type textarea "103649 Va"
type textarea "x"
type textarea "103649 Val"
type textarea "x"
type textarea "103649 Vali"
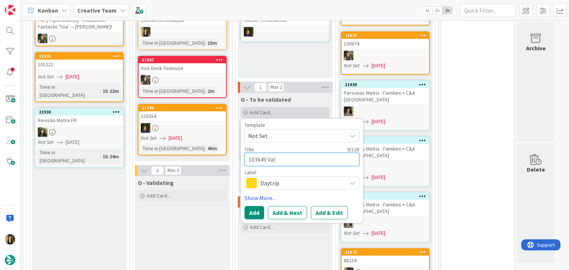
type textarea "x"
type textarea "103649 Valid"
type textarea "x"
type textarea "103649 Valida"
type textarea "x"
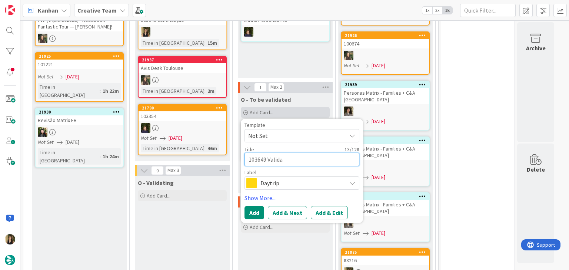
type textarea "103649 Validat"
type textarea "x"
type textarea "103649 Validati"
type textarea "x"
type textarea "103649 Validatio"
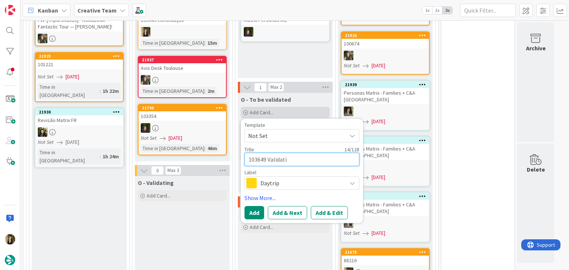
type textarea "x"
type textarea "103649 Validatiob"
type textarea "x"
type textarea "103649 Validatio"
type textarea "x"
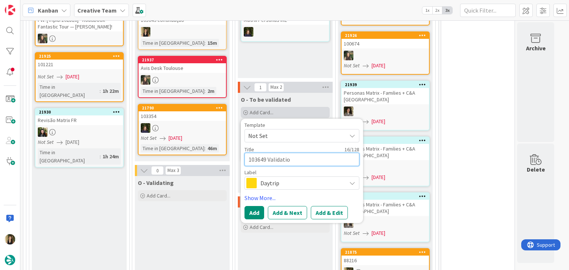
type textarea "103649 Validation"
type textarea "x"
type textarea "103649 Validation"
click at [279, 178] on span "Daytrip" at bounding box center [301, 183] width 82 height 10
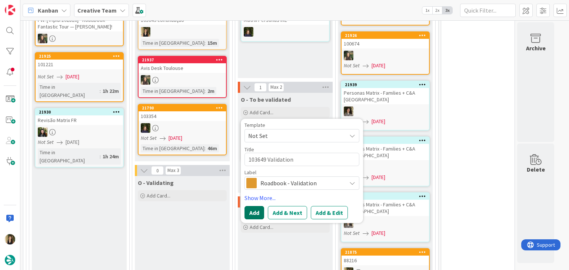
click at [258, 206] on button "Add" at bounding box center [255, 212] width 20 height 13
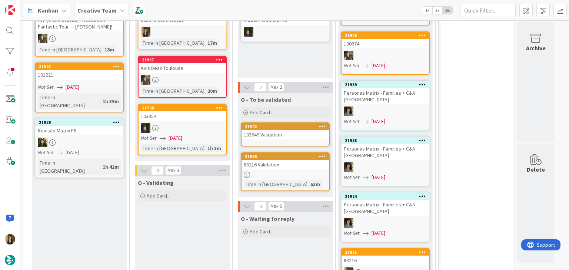
click at [289, 123] on link "21942 103649 Validation" at bounding box center [285, 135] width 89 height 24
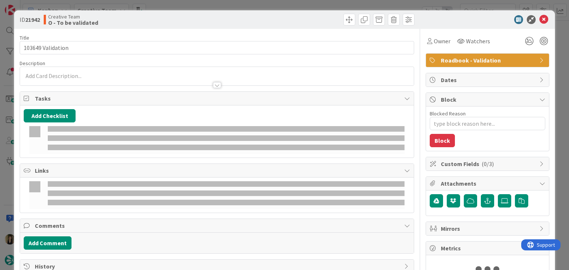
type textarea "x"
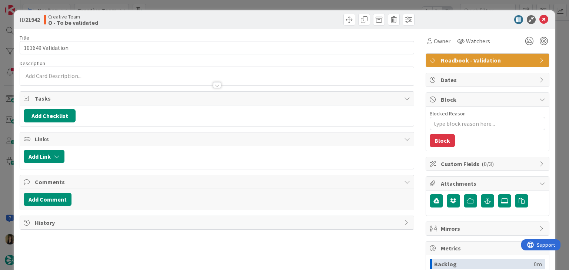
click at [89, 81] on div at bounding box center [216, 82] width 393 height 8
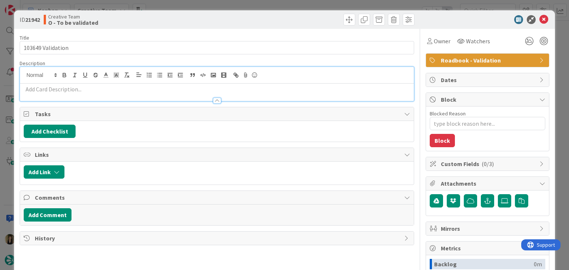
click at [90, 89] on p at bounding box center [217, 89] width 386 height 9
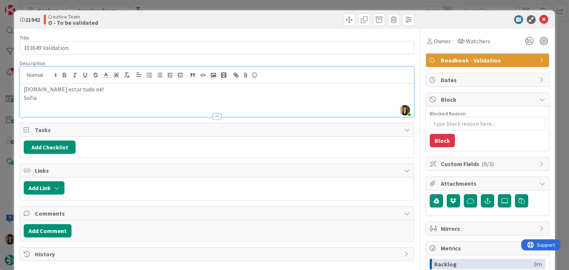
drag, startPoint x: 157, startPoint y: 22, endPoint x: 176, endPoint y: 1, distance: 28.1
click at [159, 20] on div "Creative Team O - To be validated" at bounding box center [130, 20] width 172 height 12
click at [176, 0] on div "ID 21942 Creative Team O - To be validated Title 17 / 128 103649 Validation Des…" at bounding box center [284, 135] width 569 height 270
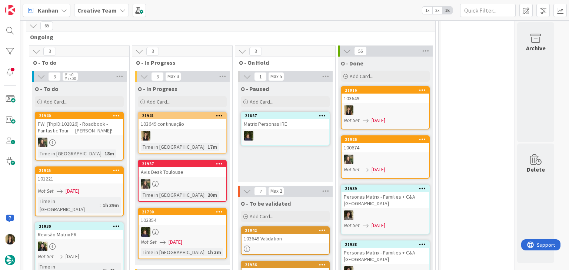
scroll to position [1149, 0]
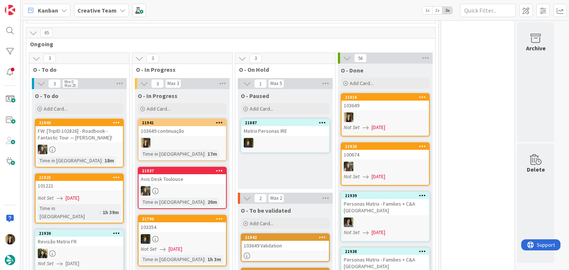
click at [190, 138] on div at bounding box center [182, 143] width 87 height 10
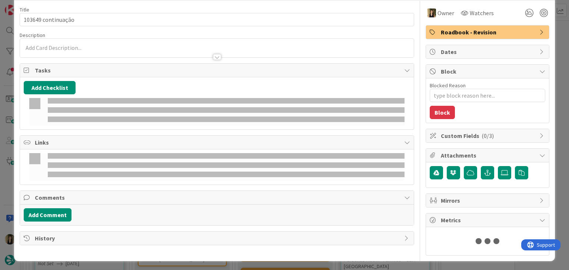
type textarea "x"
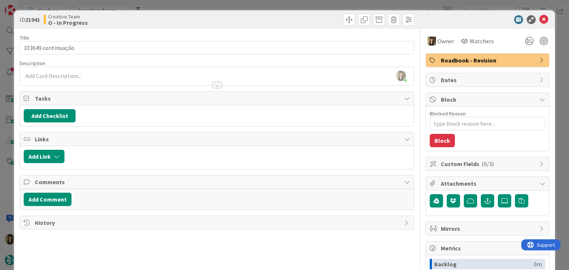
click at [296, 23] on div at bounding box center [317, 20] width 196 height 12
click at [300, 19] on div at bounding box center [317, 20] width 196 height 12
click at [303, 6] on div "ID 21941 Creative Team O - In Progress Title 18 / 128 103649 continuação Descri…" at bounding box center [284, 135] width 569 height 270
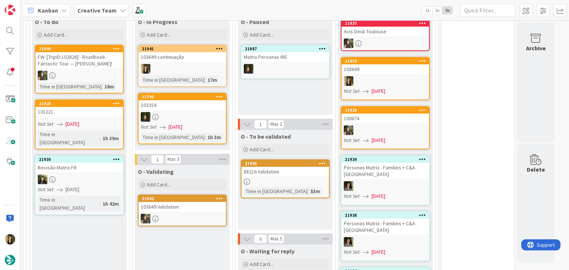
click at [275, 86] on div "O - Paused Add Card... 21887 Matrix Personas IRE" at bounding box center [285, 65] width 95 height 100
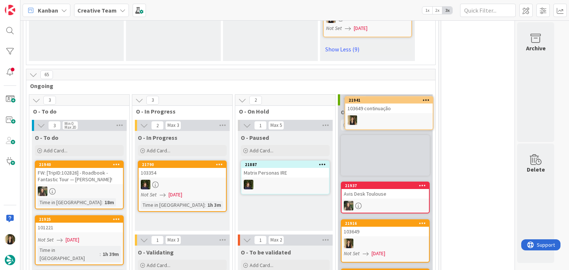
scroll to position [1102, 0]
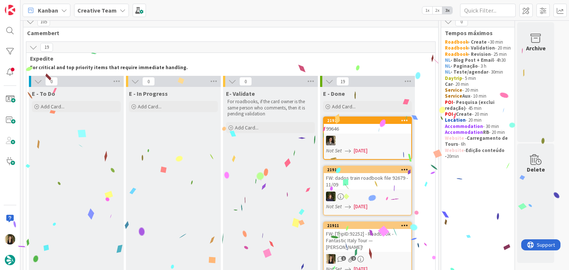
scroll to position [0, 0]
